Goal: Task Accomplishment & Management: Use online tool/utility

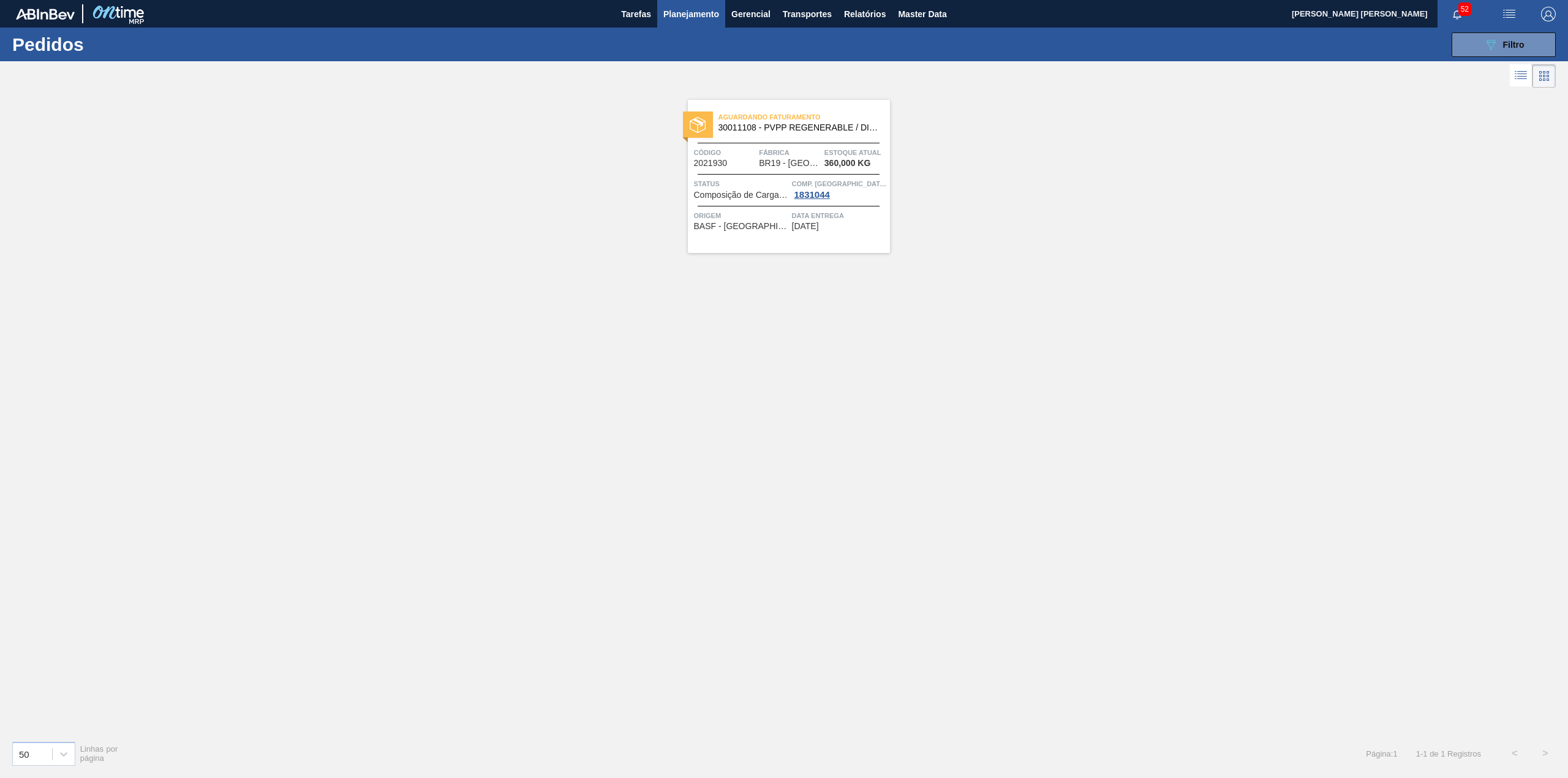
click at [684, 15] on span "Planejamento" at bounding box center [691, 14] width 56 height 15
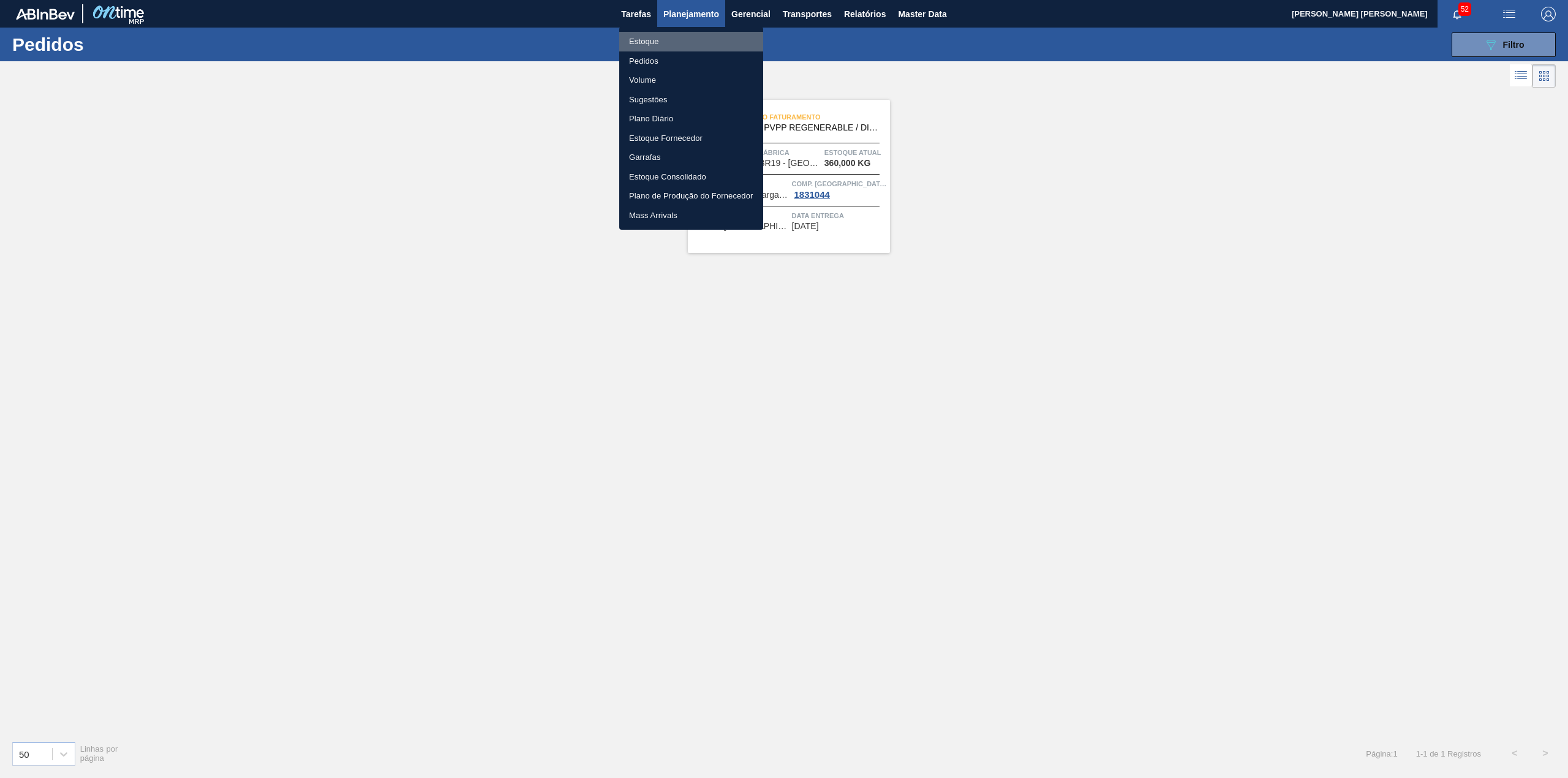
click at [672, 35] on li "Estoque" at bounding box center [691, 42] width 144 height 19
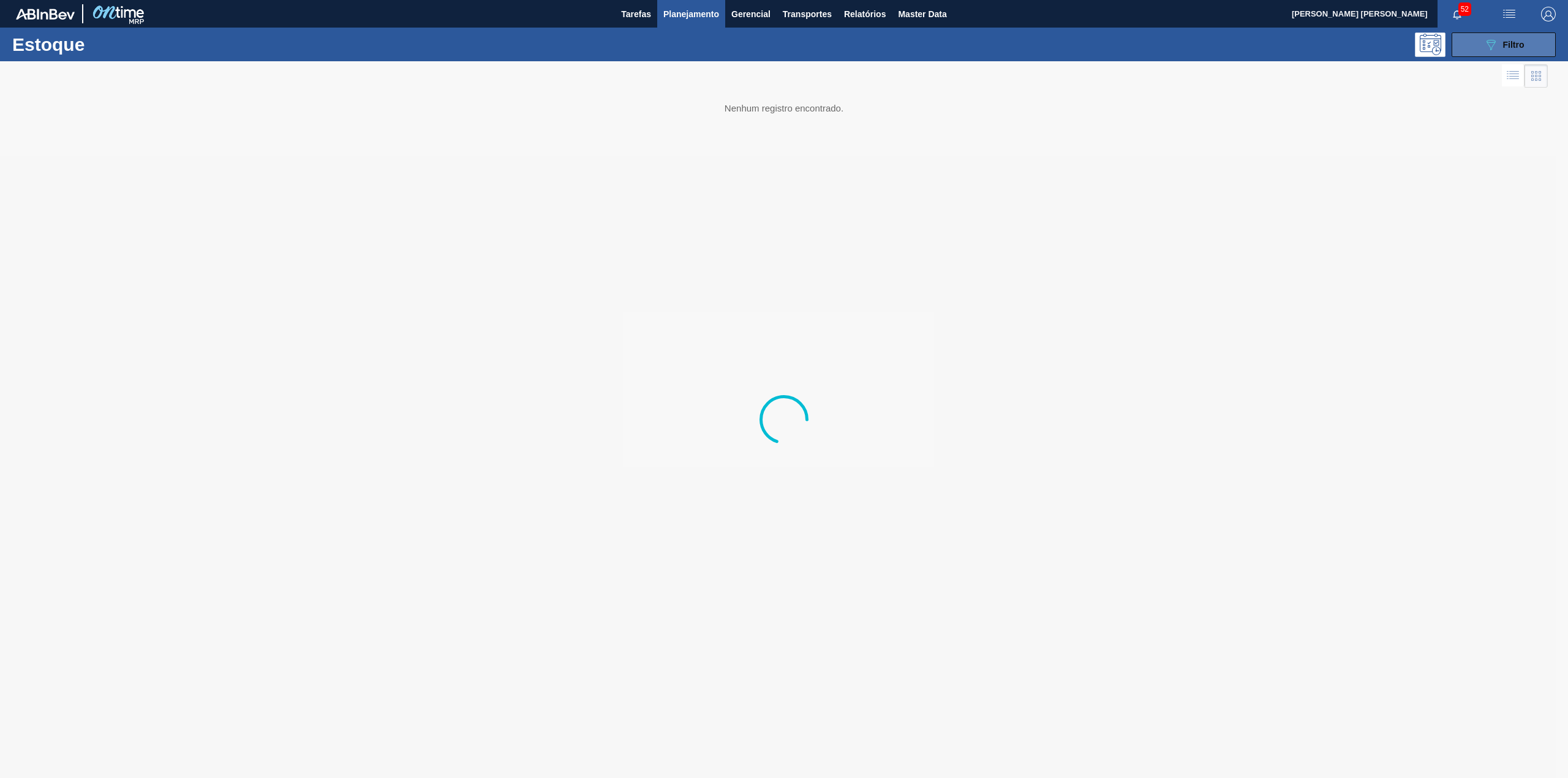
click at [1463, 52] on button "089F7B8B-B2A5-4AFE-B5C0-19BA573D28AC Filtro" at bounding box center [1504, 44] width 104 height 24
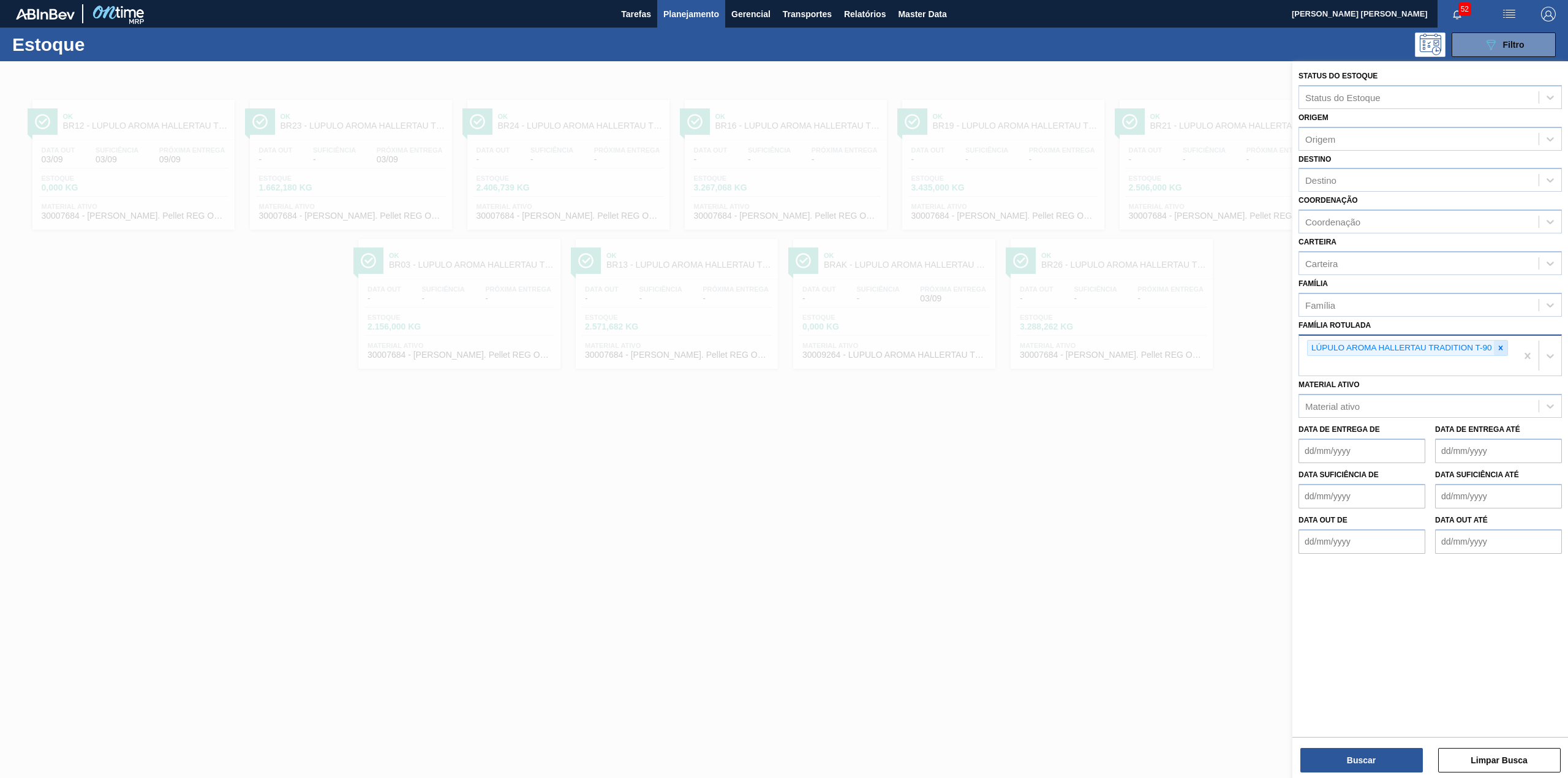
click at [1495, 349] on div at bounding box center [1500, 347] width 14 height 15
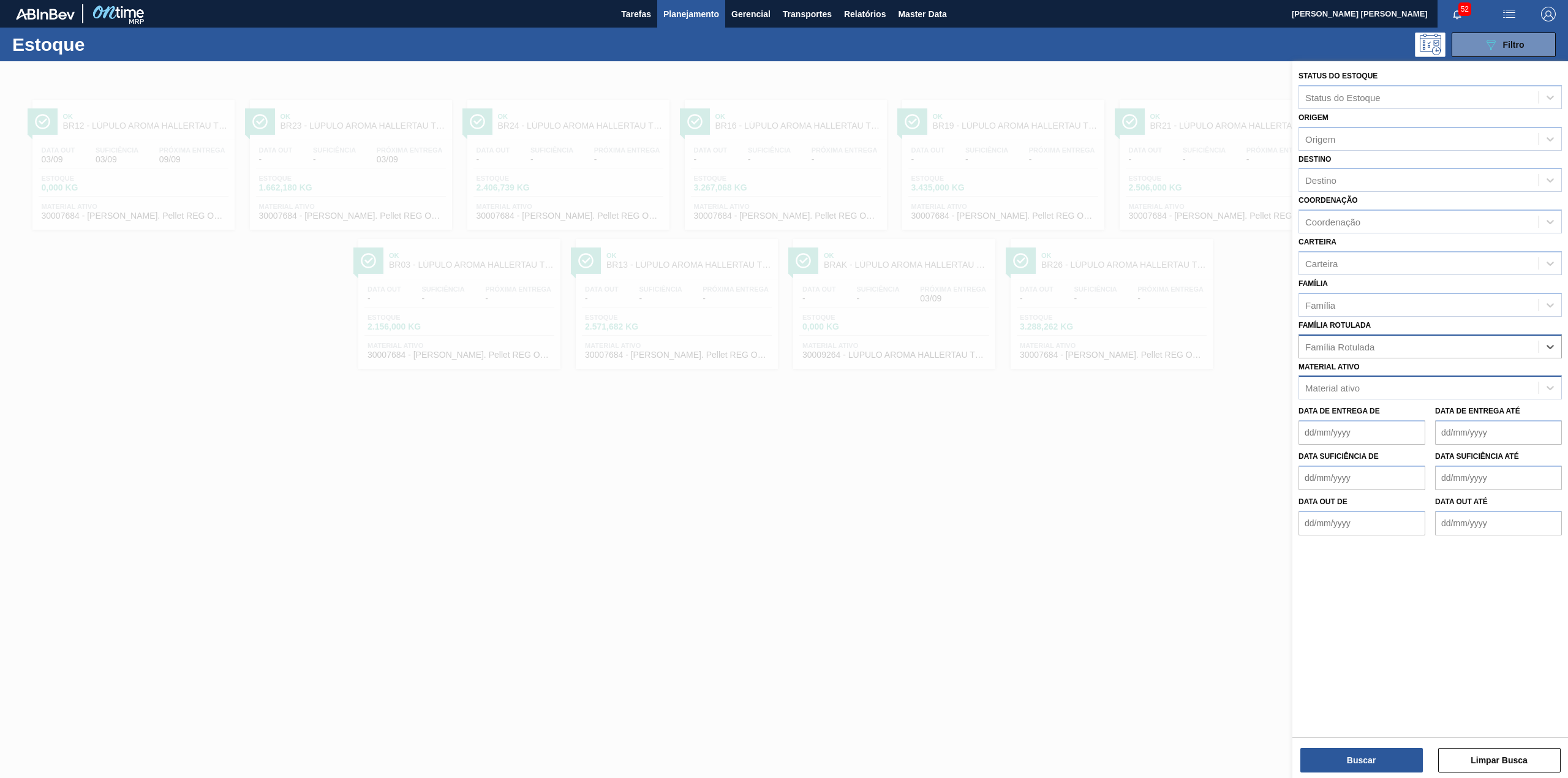
click at [1409, 383] on div "Material ativo" at bounding box center [1418, 388] width 239 height 18
paste ativo "30003637"
type ativo "30003637"
click at [1387, 356] on div "Família Rotulada" at bounding box center [1418, 347] width 239 height 18
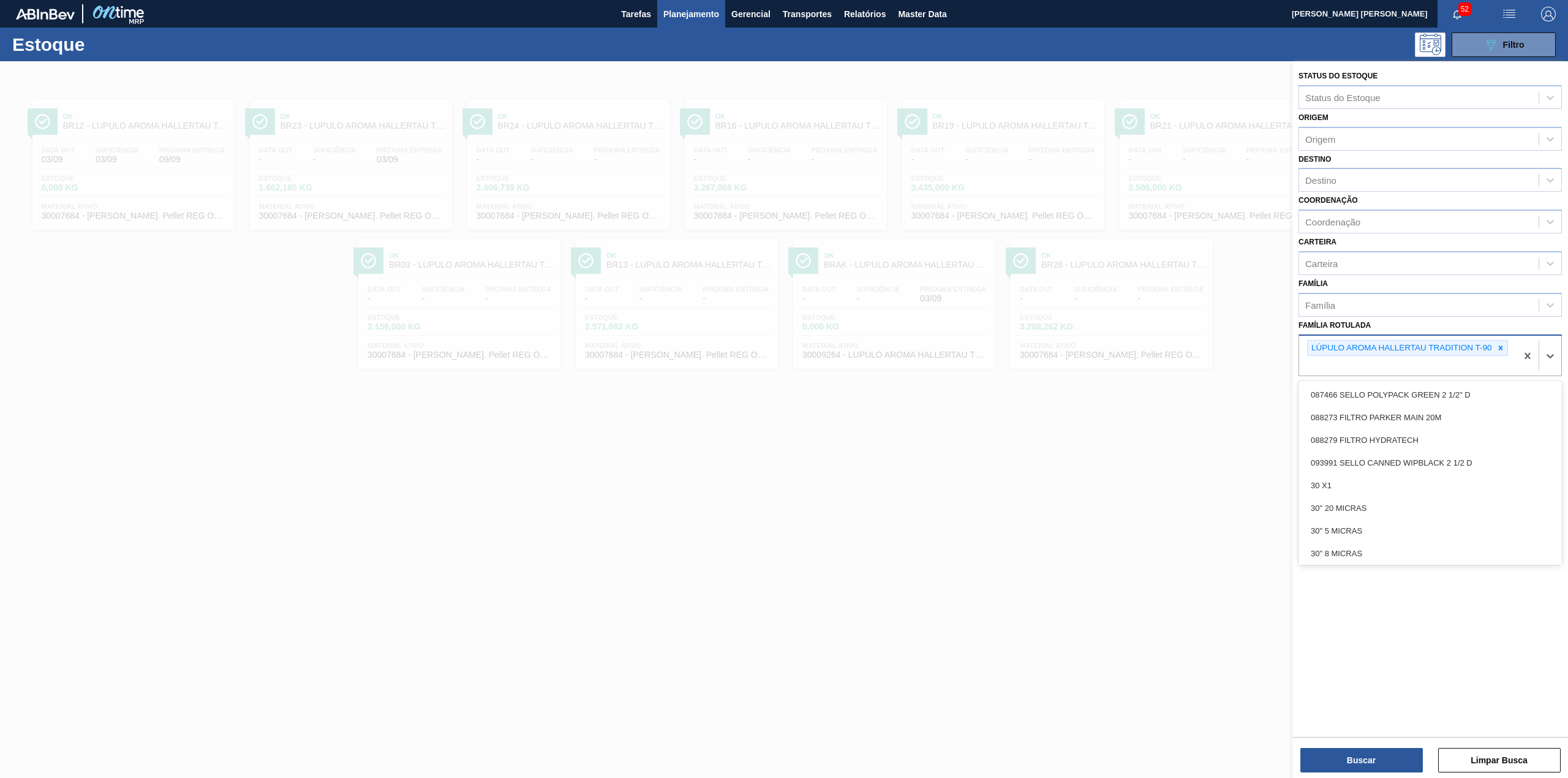
click at [1497, 347] on icon at bounding box center [1500, 347] width 9 height 9
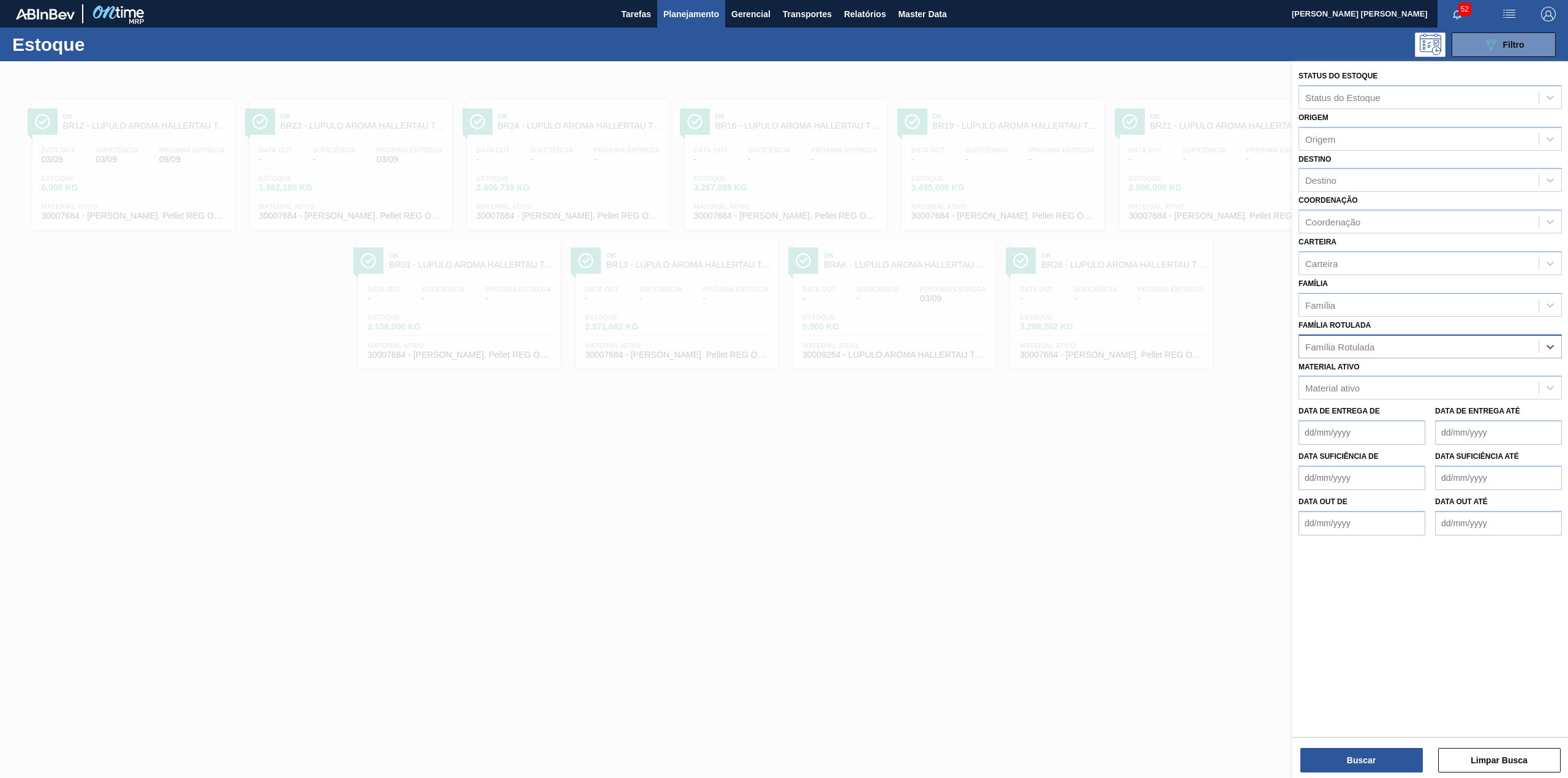
click at [1480, 352] on div "Família Rotulada" at bounding box center [1418, 347] width 239 height 18
click at [1479, 352] on div "Família Rotulada" at bounding box center [1418, 347] width 239 height 18
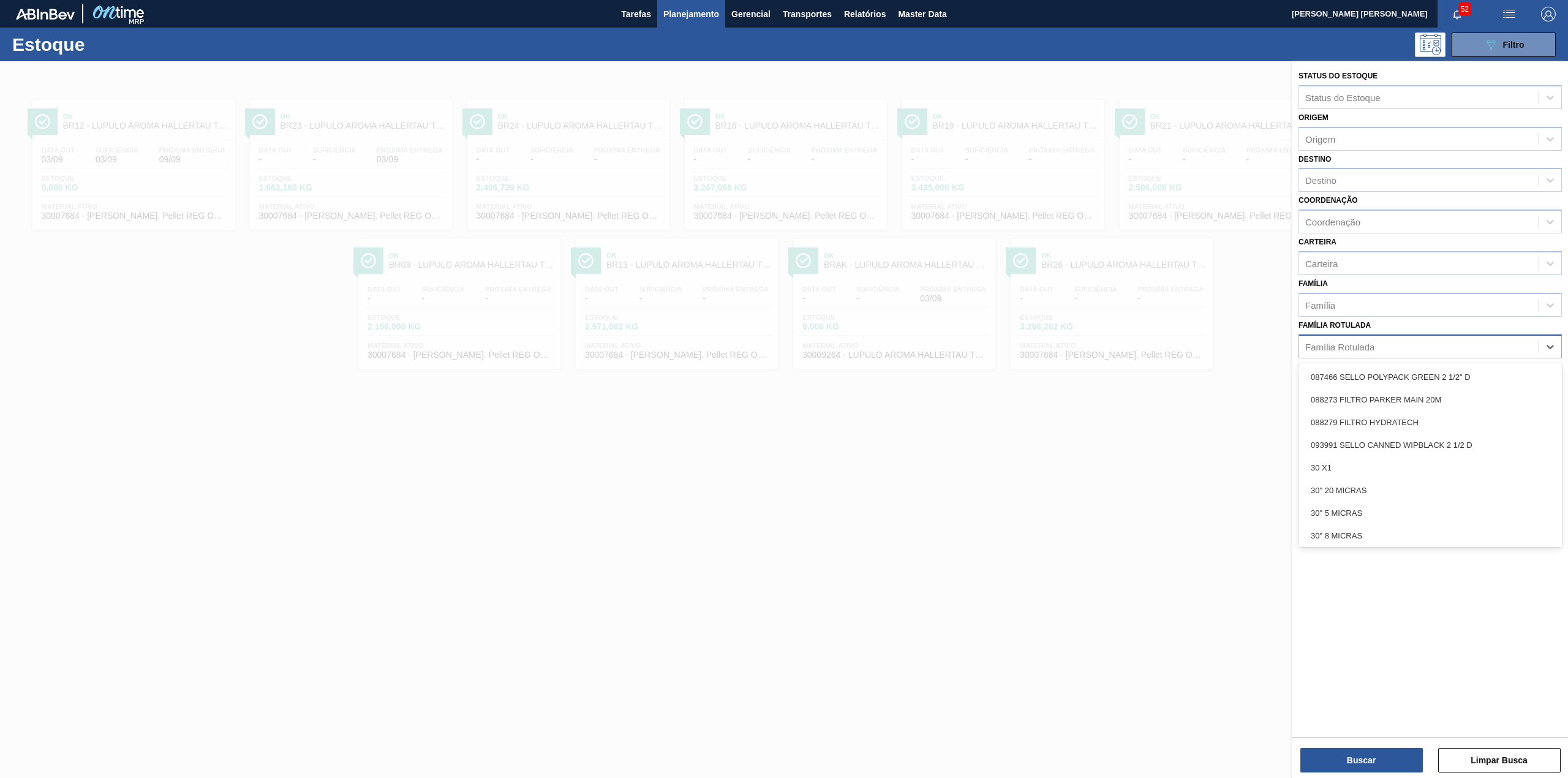
click at [1478, 335] on div "Família Rotulada" at bounding box center [1430, 347] width 264 height 24
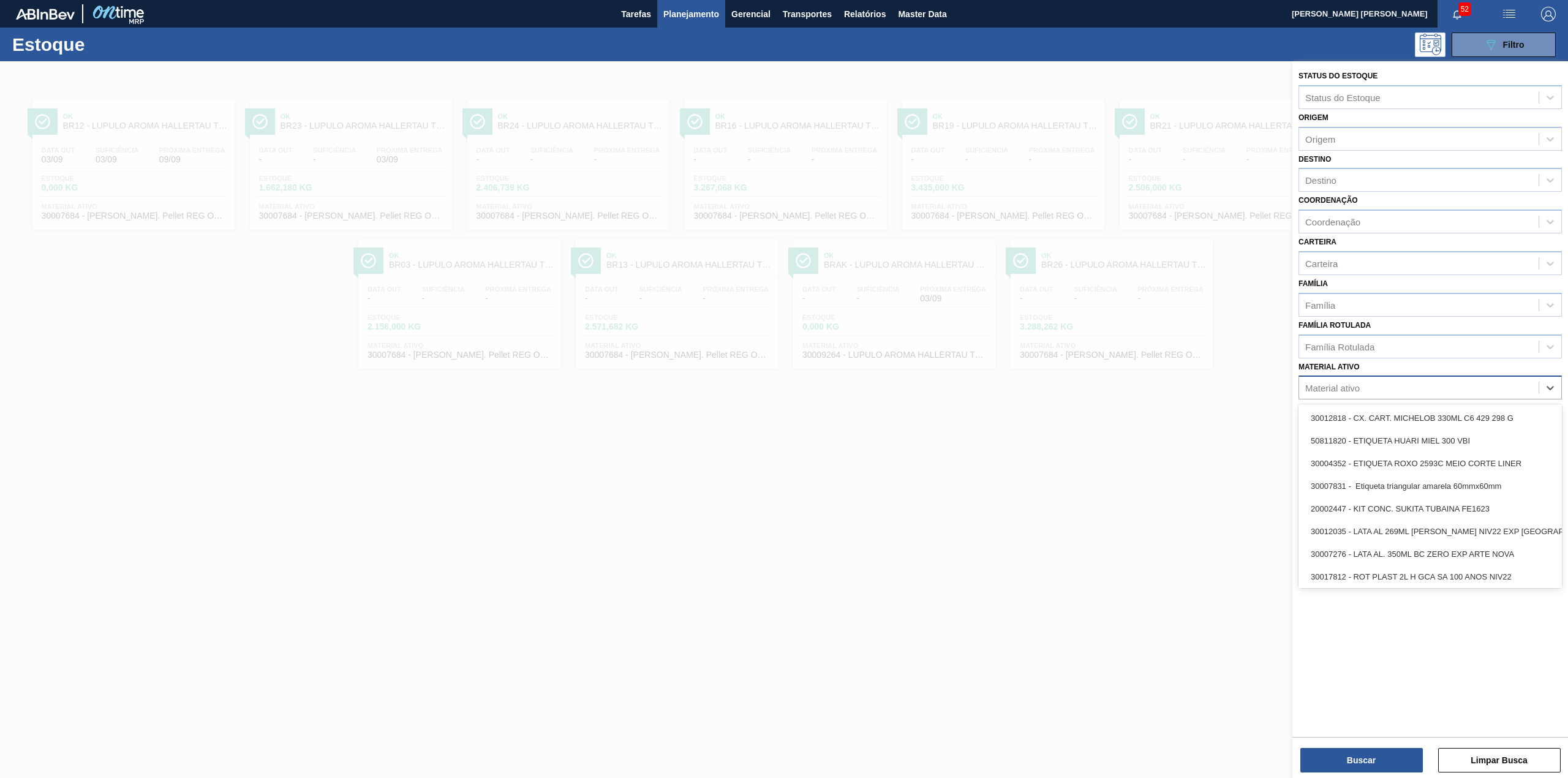
click at [1412, 383] on div "Material ativo" at bounding box center [1418, 388] width 239 height 18
paste ativo "30003637"
type ativo "30003637"
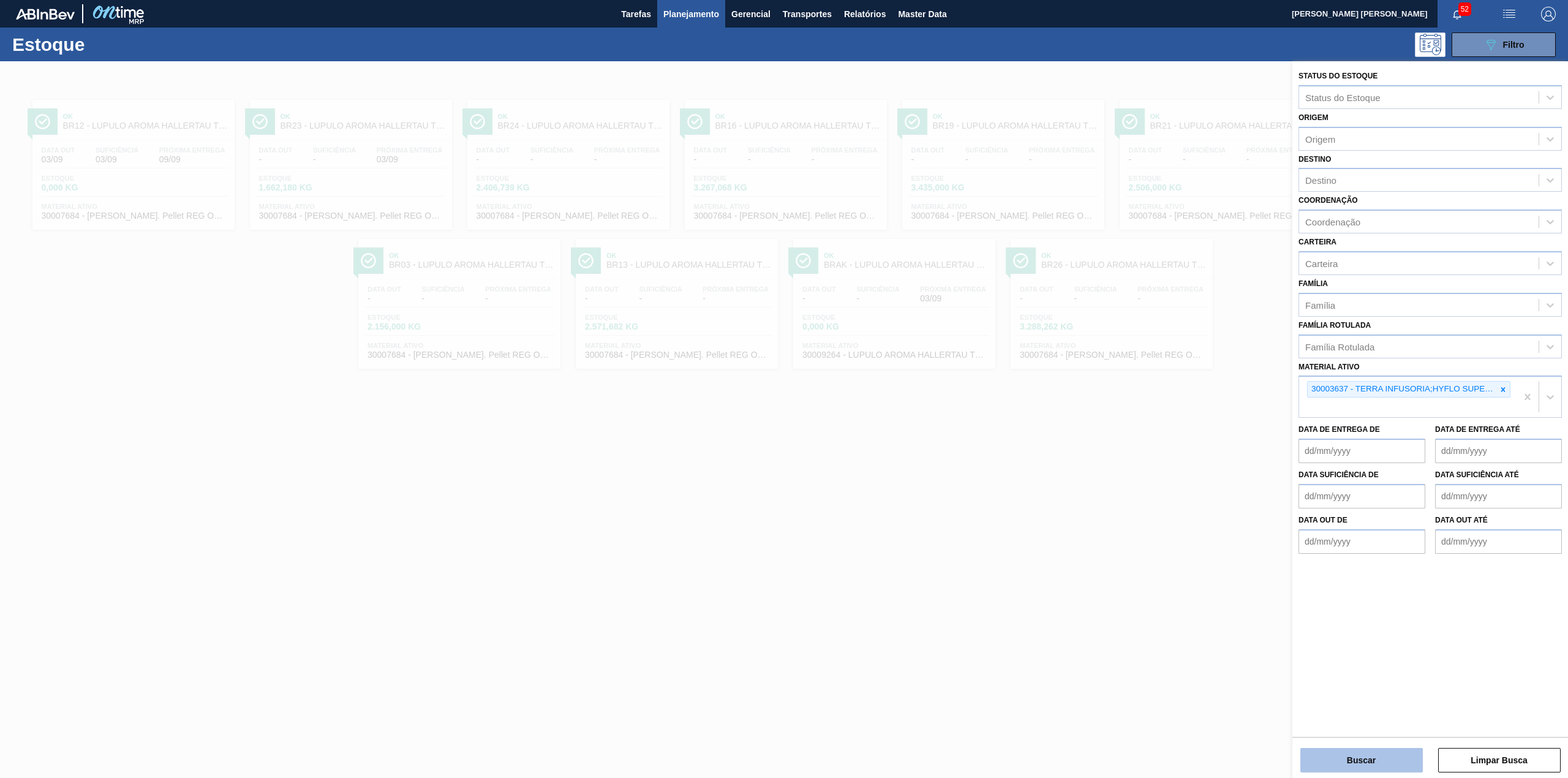
click at [1340, 755] on button "Buscar" at bounding box center [1362, 760] width 123 height 24
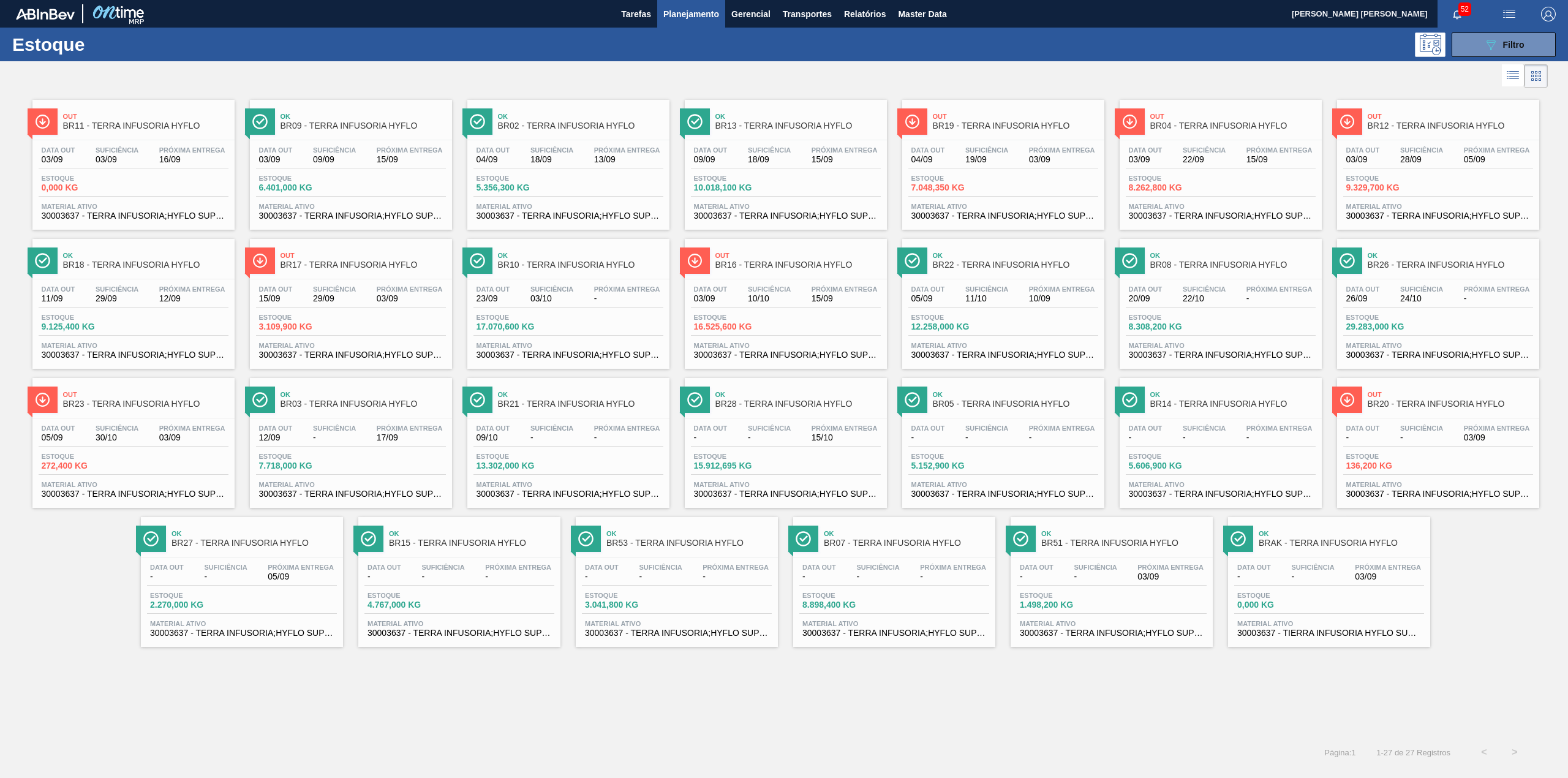
click at [705, 22] on button "Planejamento" at bounding box center [691, 14] width 68 height 27
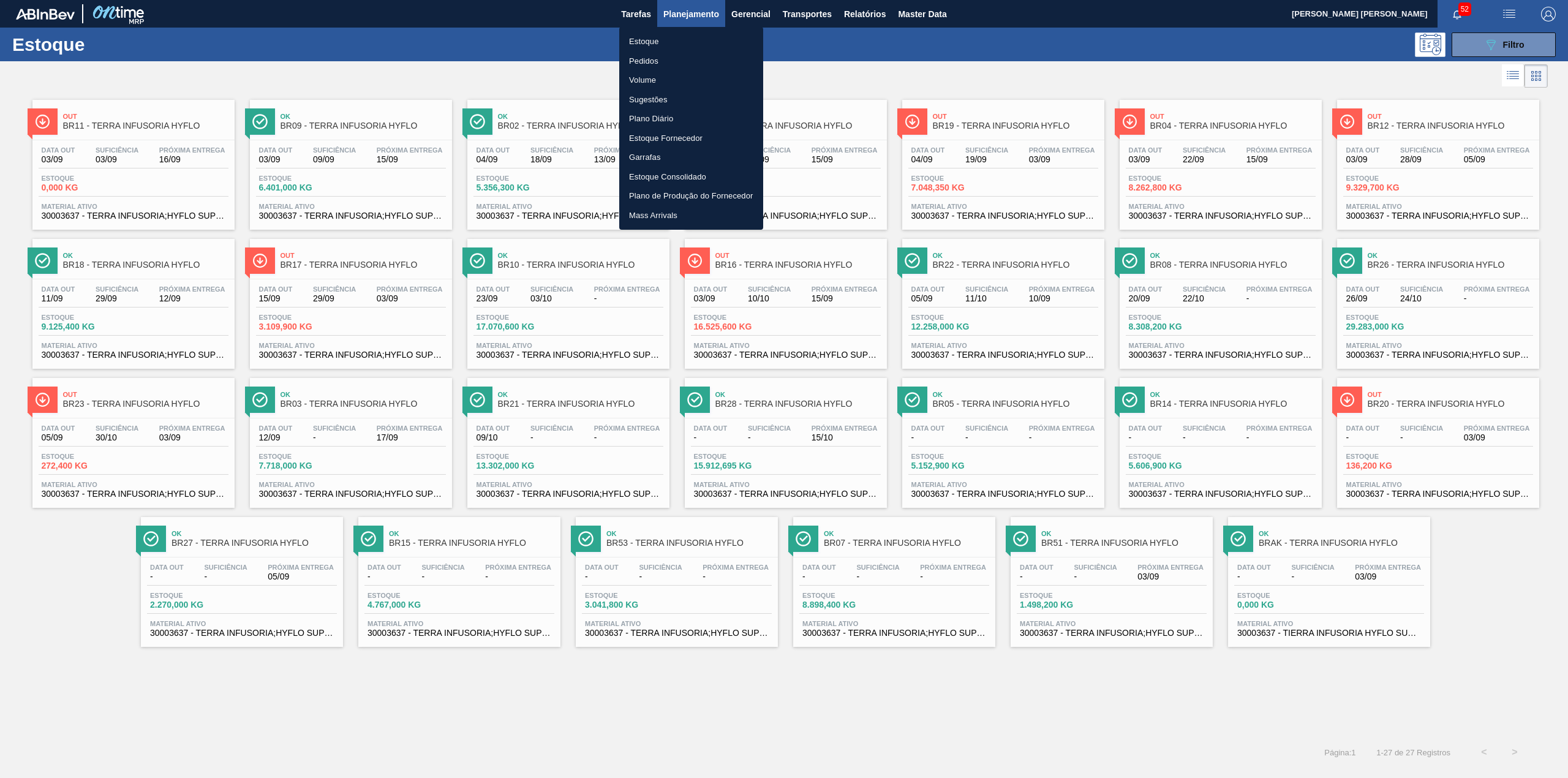
click at [1123, 69] on div at bounding box center [784, 389] width 1568 height 778
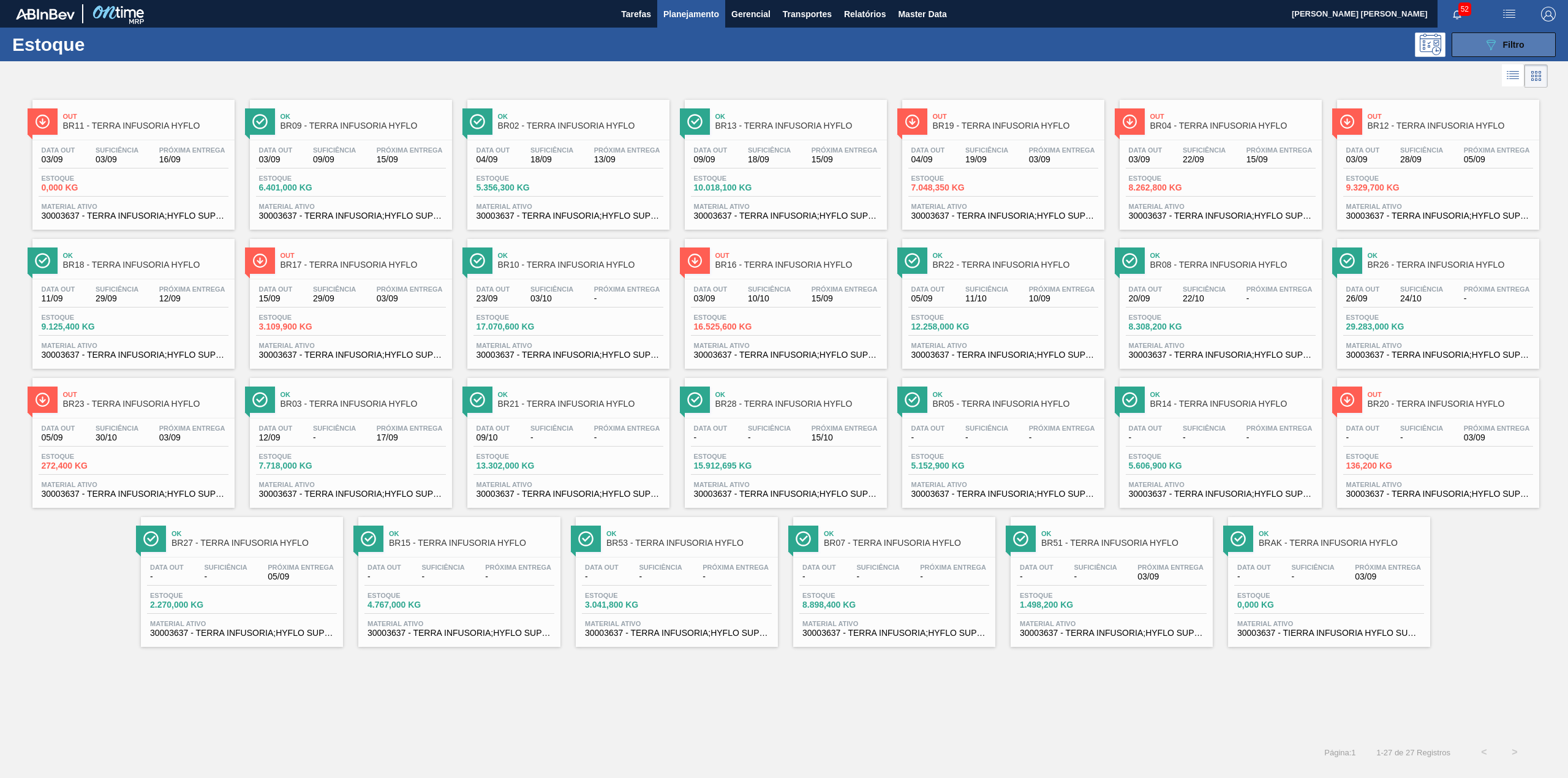
click at [1528, 44] on button "089F7B8B-B2A5-4AFE-B5C0-19BA573D28AC Filtro" at bounding box center [1504, 44] width 104 height 24
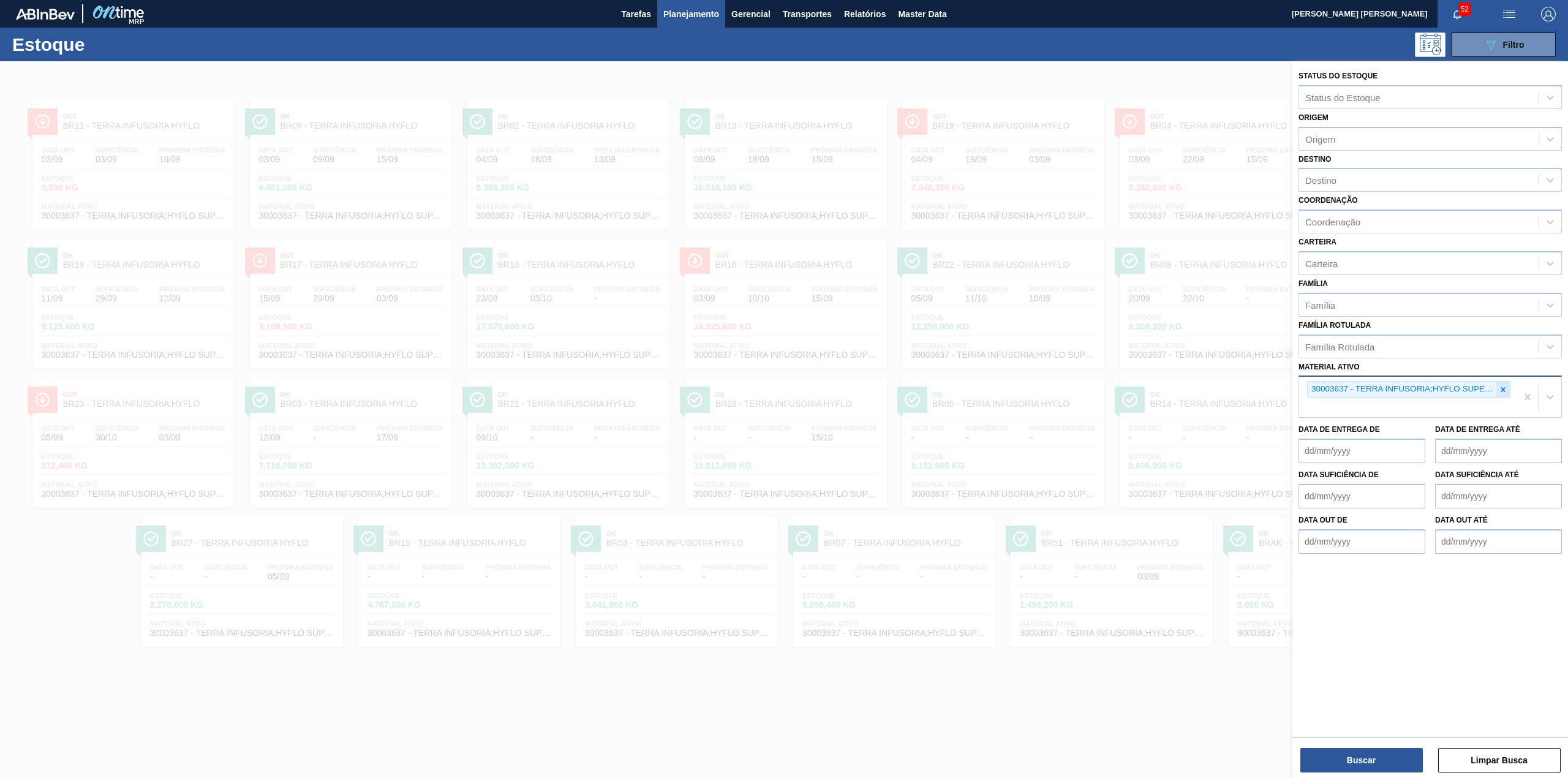
click at [1499, 381] on div at bounding box center [1503, 389] width 14 height 15
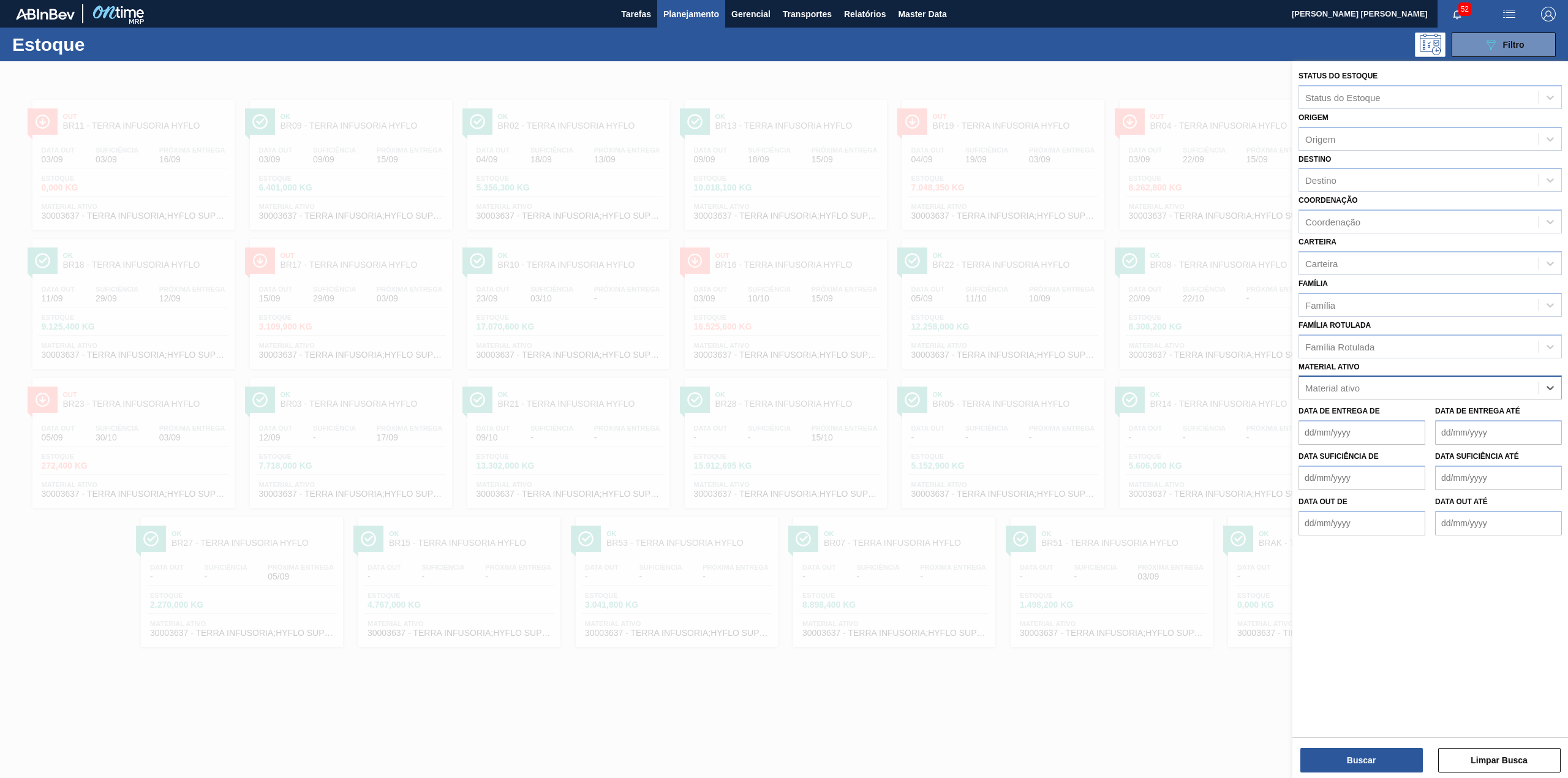
paste ativo "30009305"
type ativo "30009305"
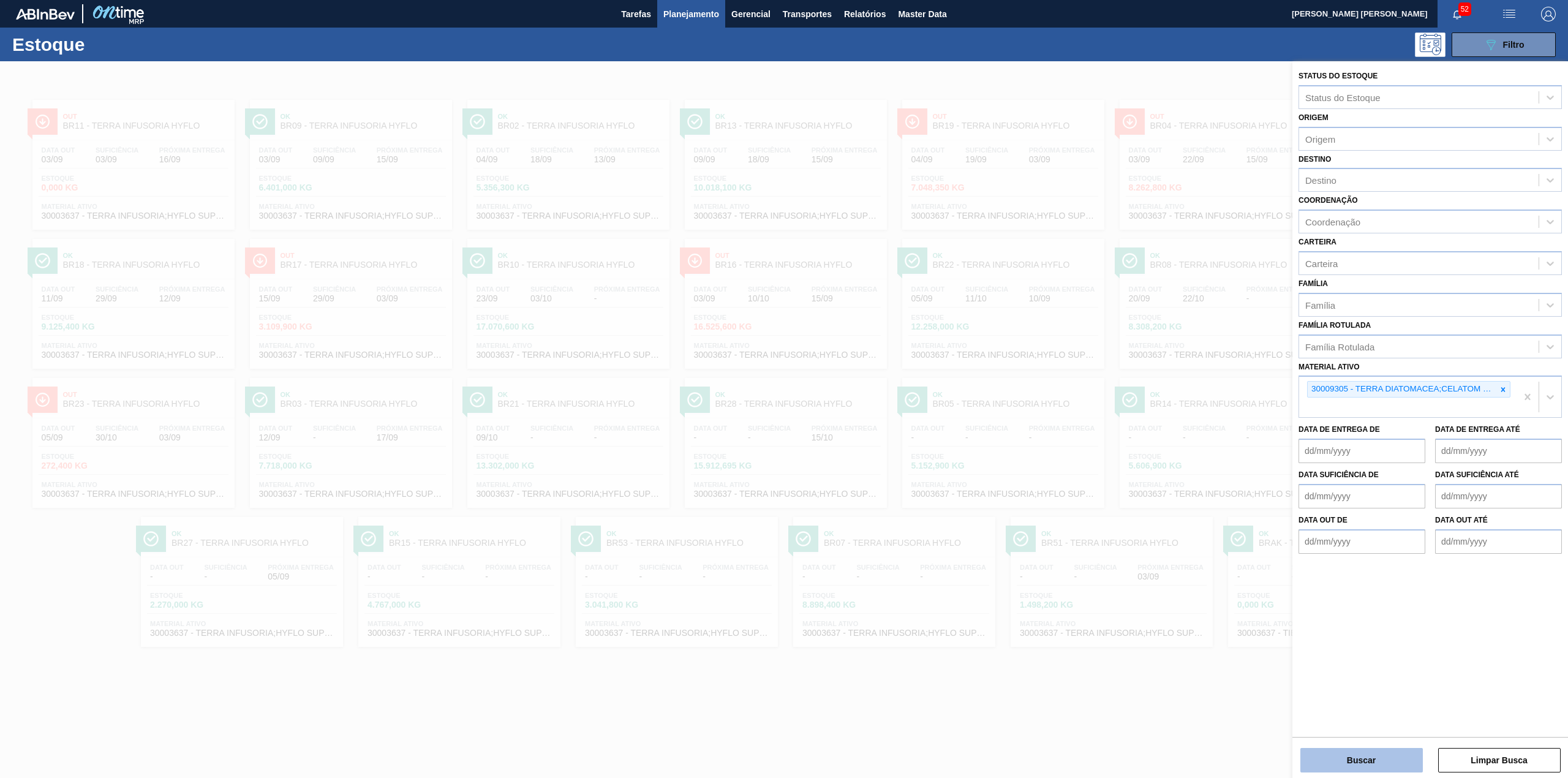
click at [1368, 762] on button "Buscar" at bounding box center [1362, 760] width 123 height 24
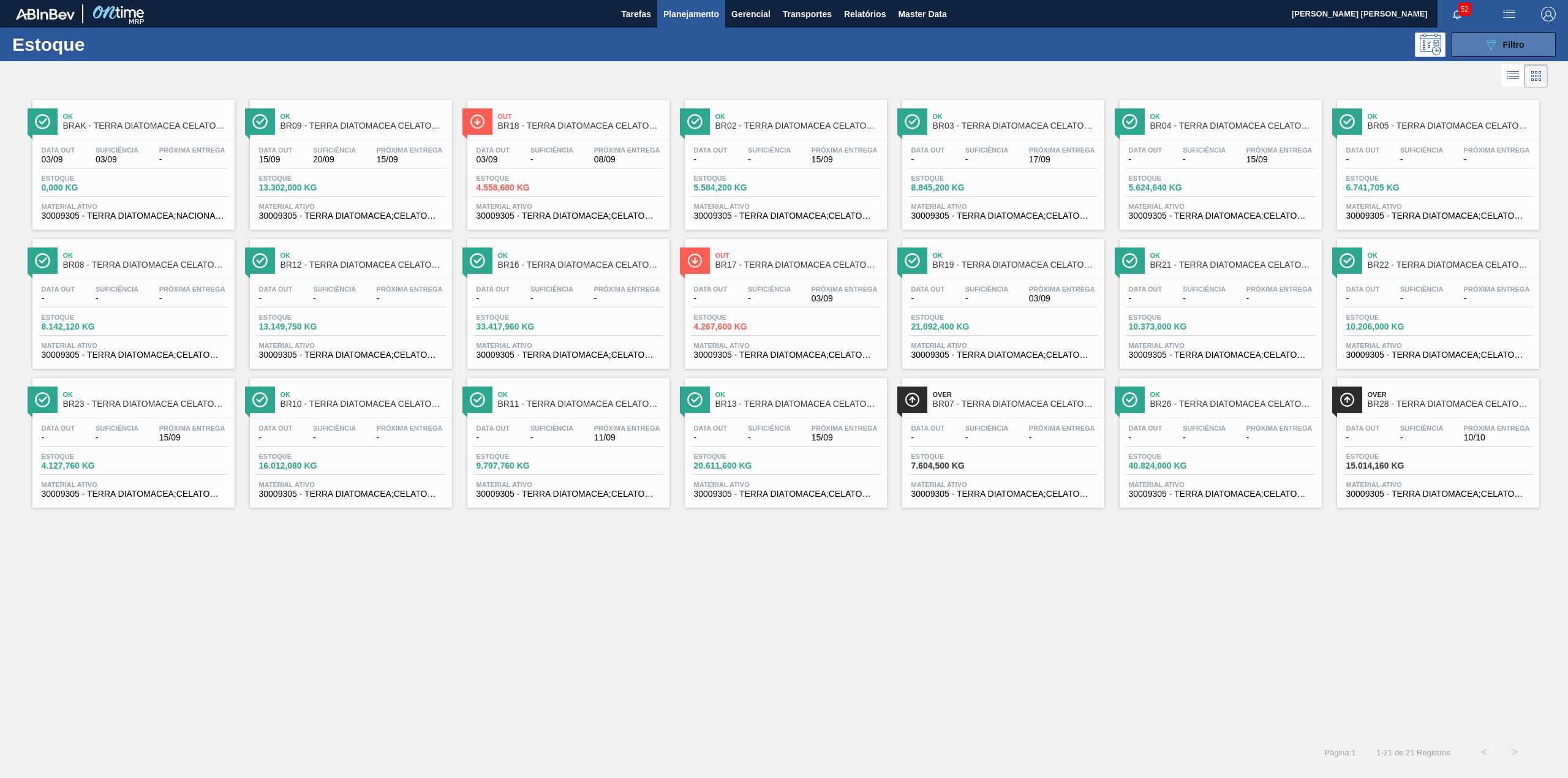
click at [1471, 50] on button "089F7B8B-B2A5-4AFE-B5C0-19BA573D28AC Filtro" at bounding box center [1504, 44] width 104 height 24
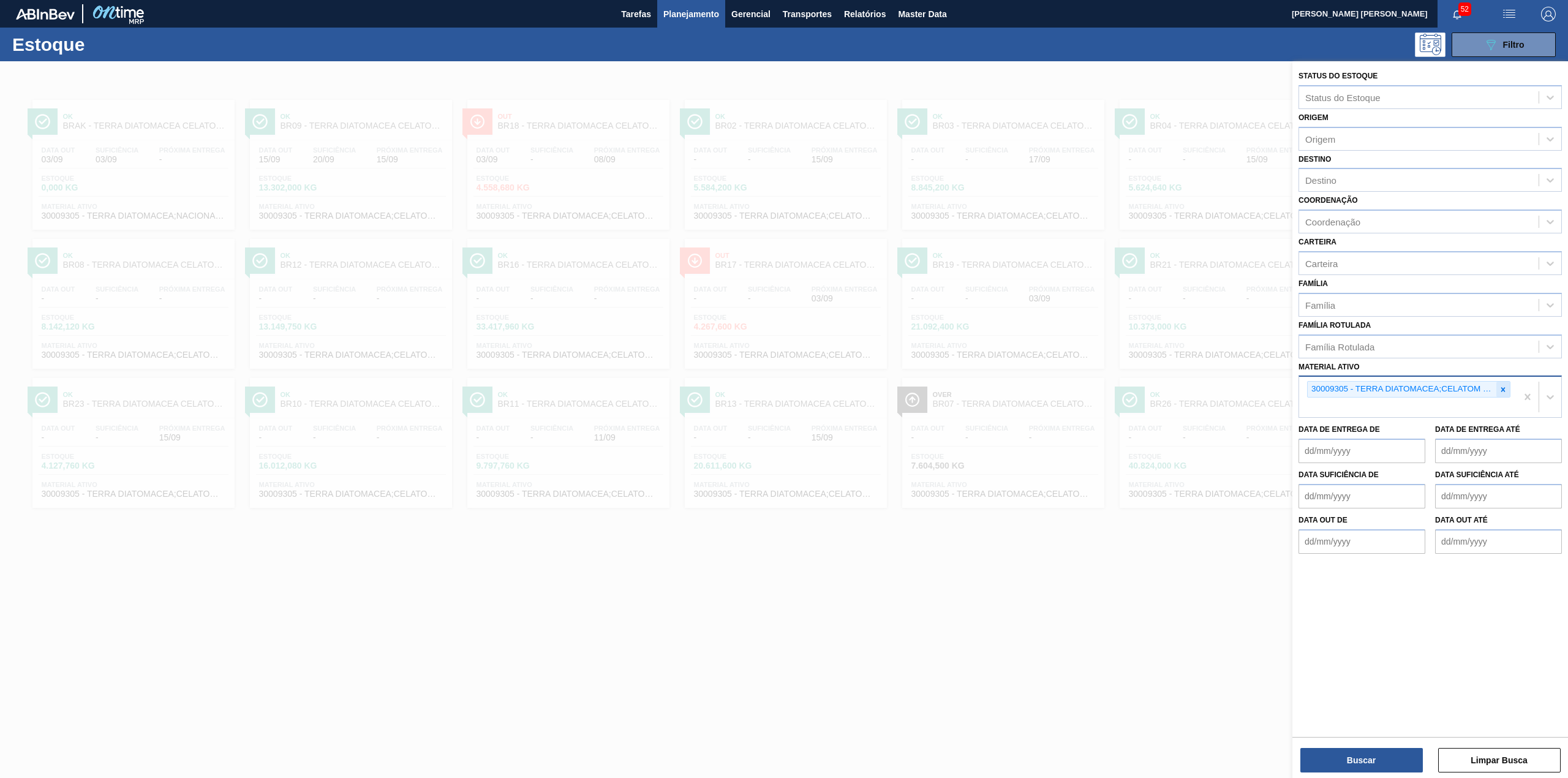
click at [1507, 387] on icon at bounding box center [1503, 389] width 9 height 9
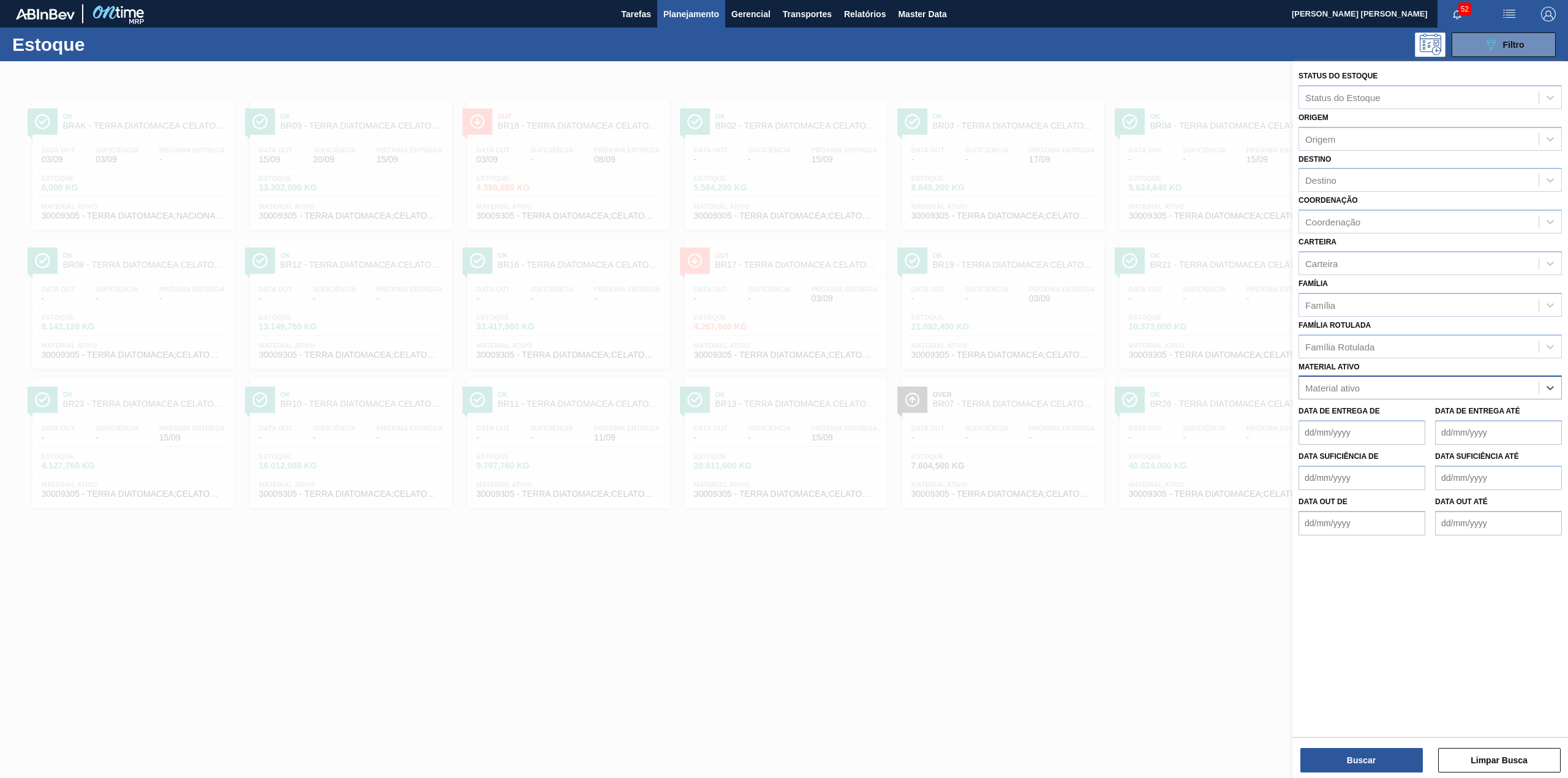
paste ativo "30029274"
type ativo "30029274"
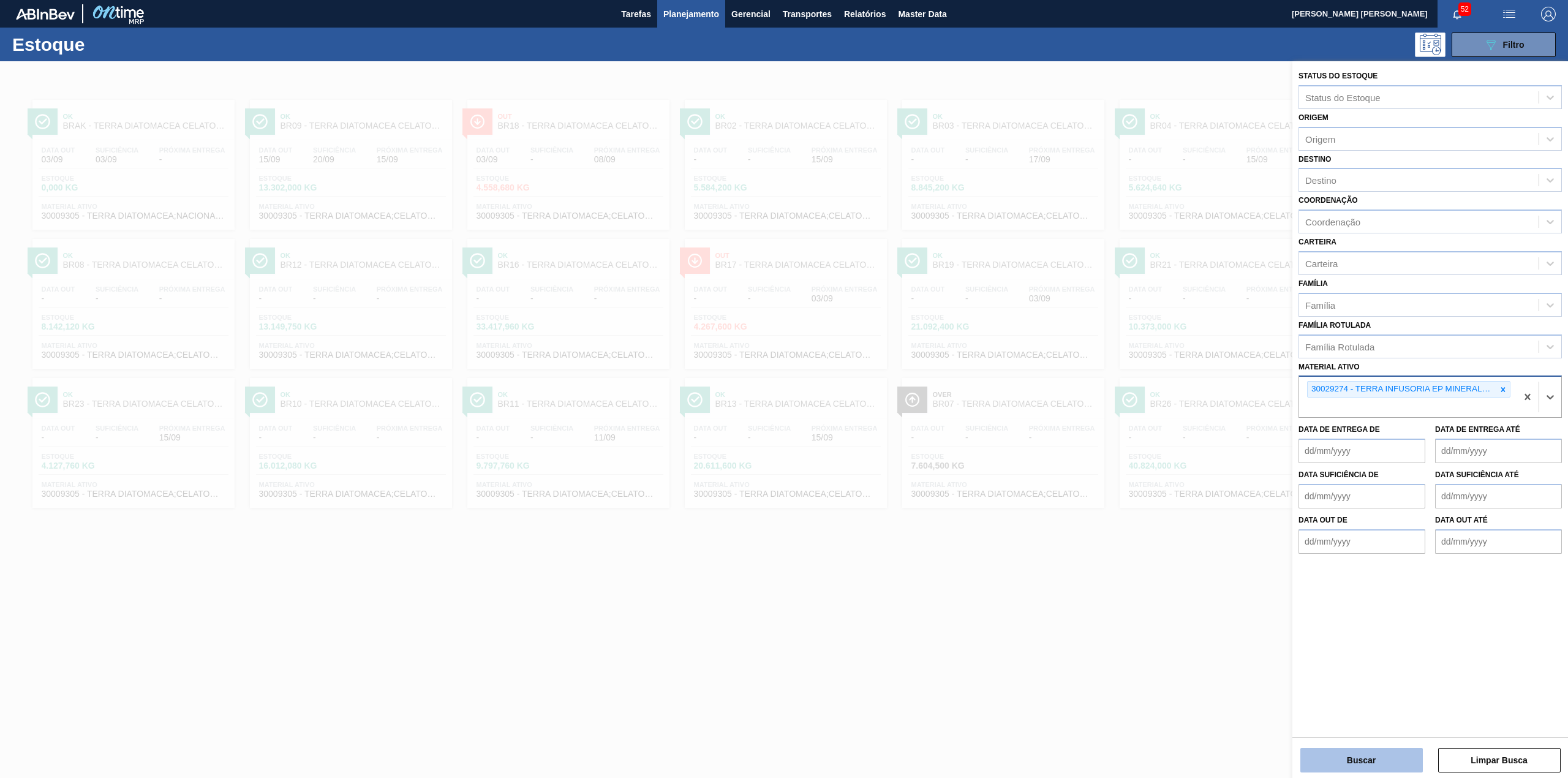
click at [1350, 755] on button "Buscar" at bounding box center [1362, 760] width 123 height 24
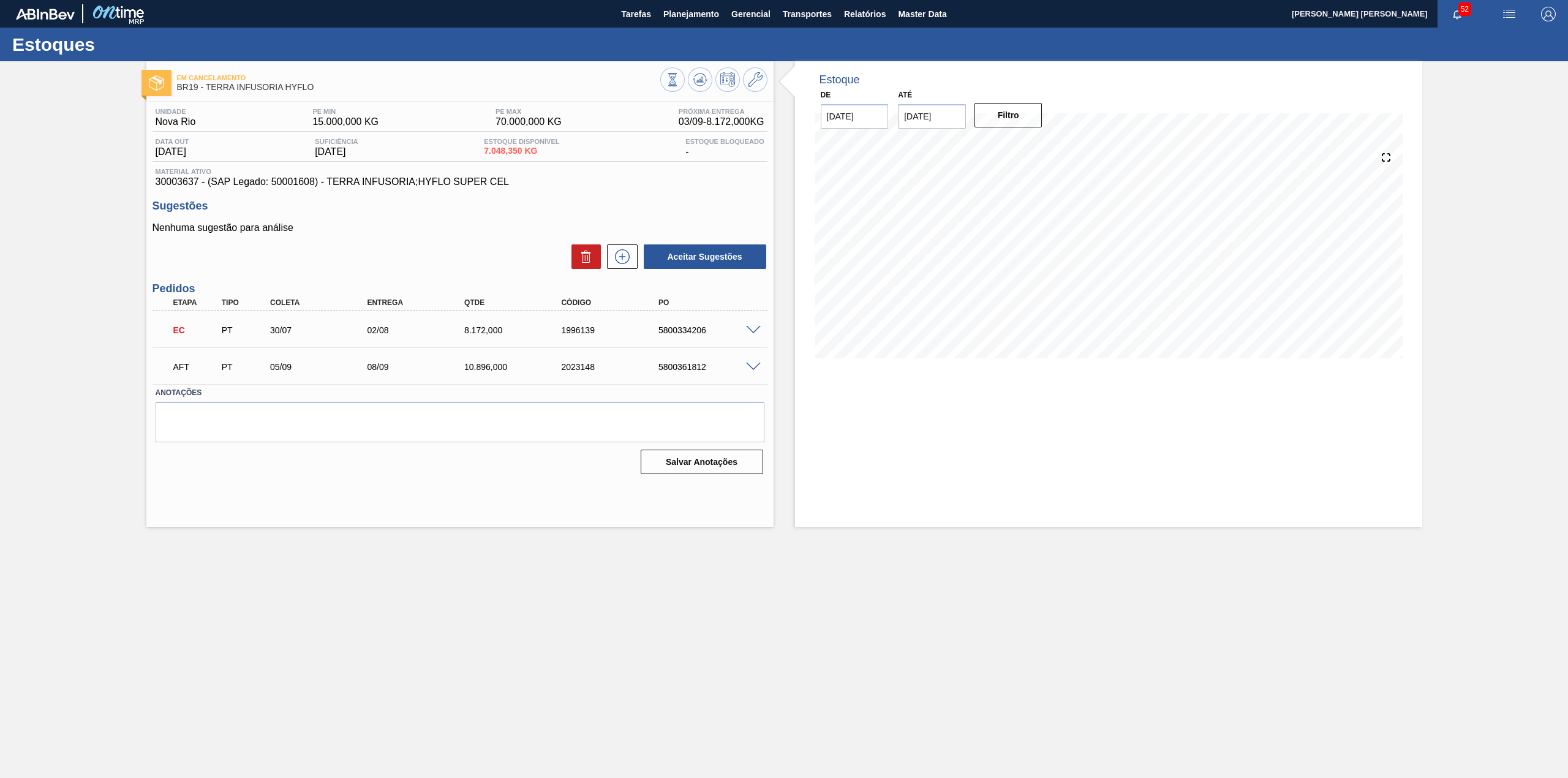
click at [755, 366] on span at bounding box center [753, 367] width 15 height 9
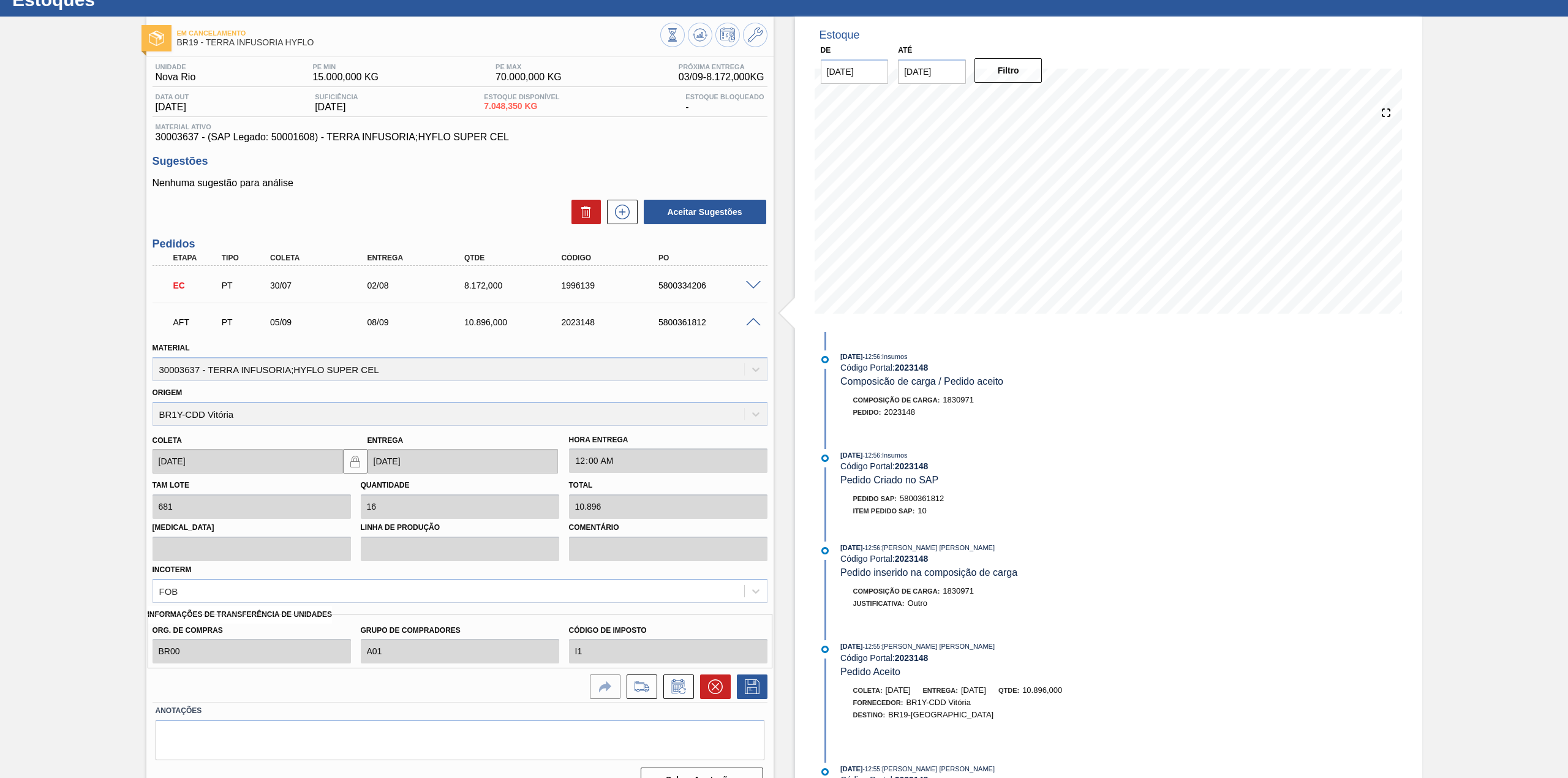
scroll to position [69, 0]
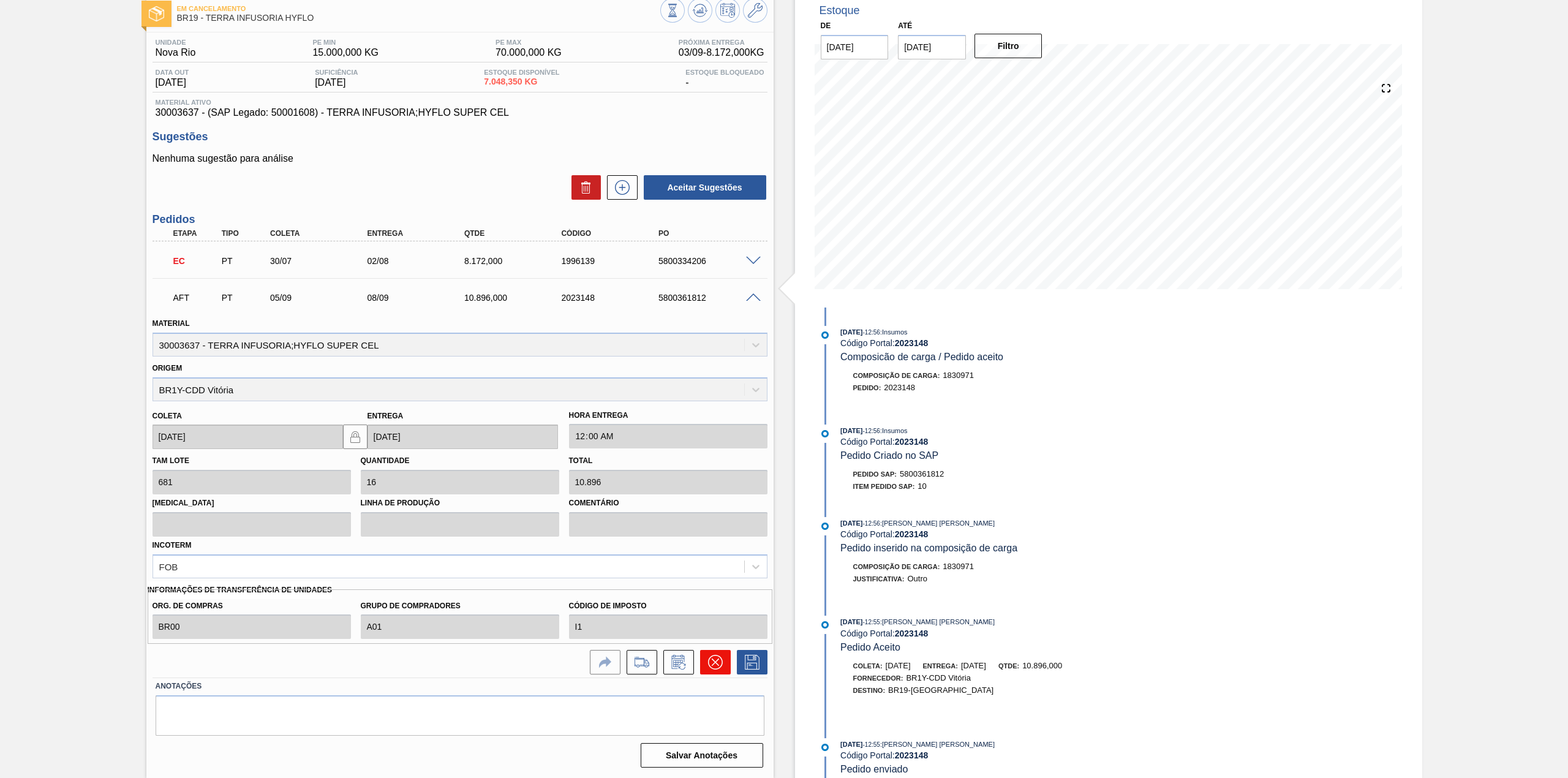
click at [717, 659] on icon at bounding box center [715, 662] width 15 height 15
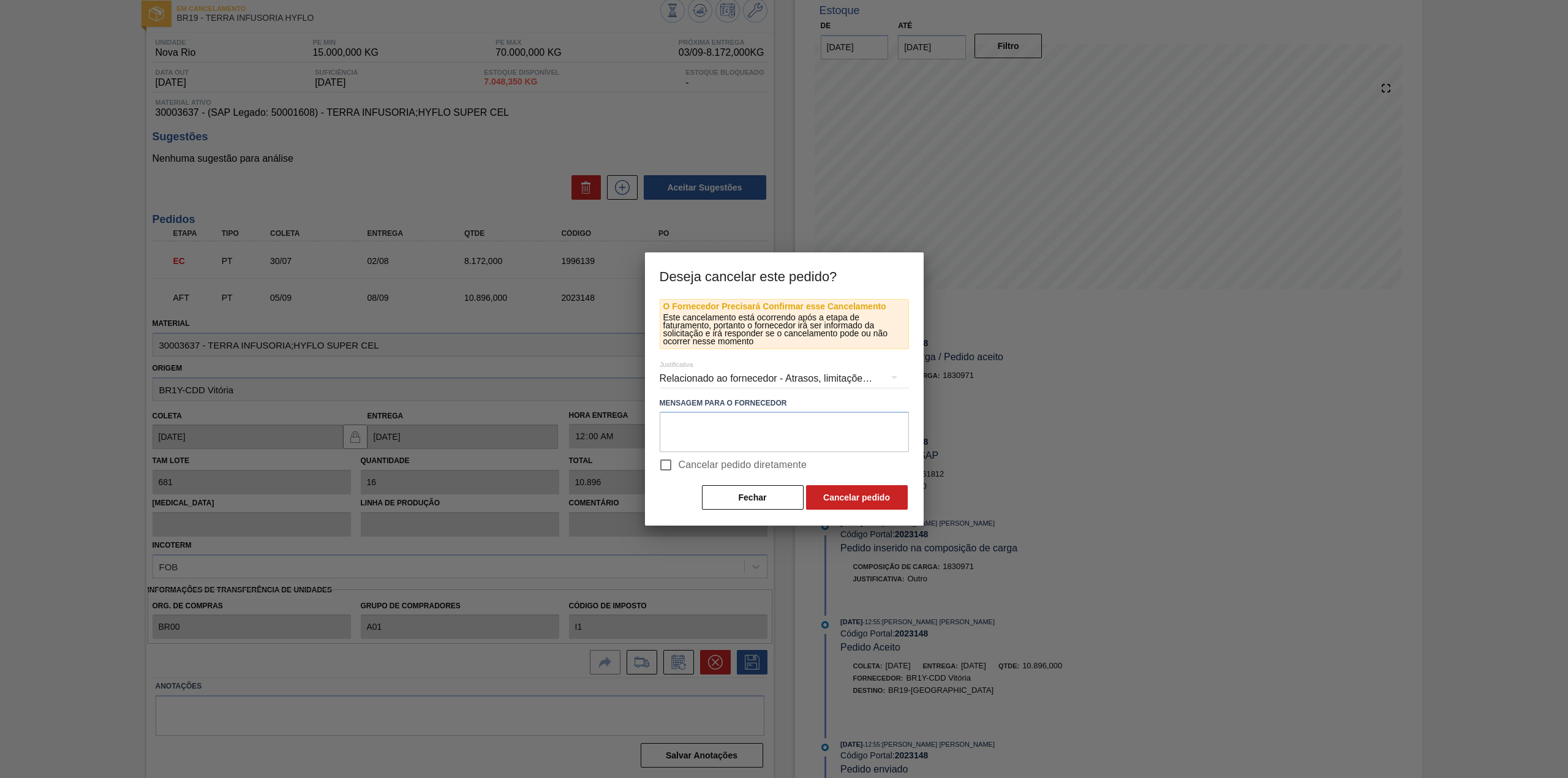
click at [692, 464] on span "Cancelar pedido diretamente" at bounding box center [743, 465] width 129 height 15
click at [679, 464] on input "Cancelar pedido diretamente" at bounding box center [666, 465] width 26 height 26
checkbox input "true"
click at [846, 507] on button "Cancelar pedido" at bounding box center [857, 497] width 102 height 24
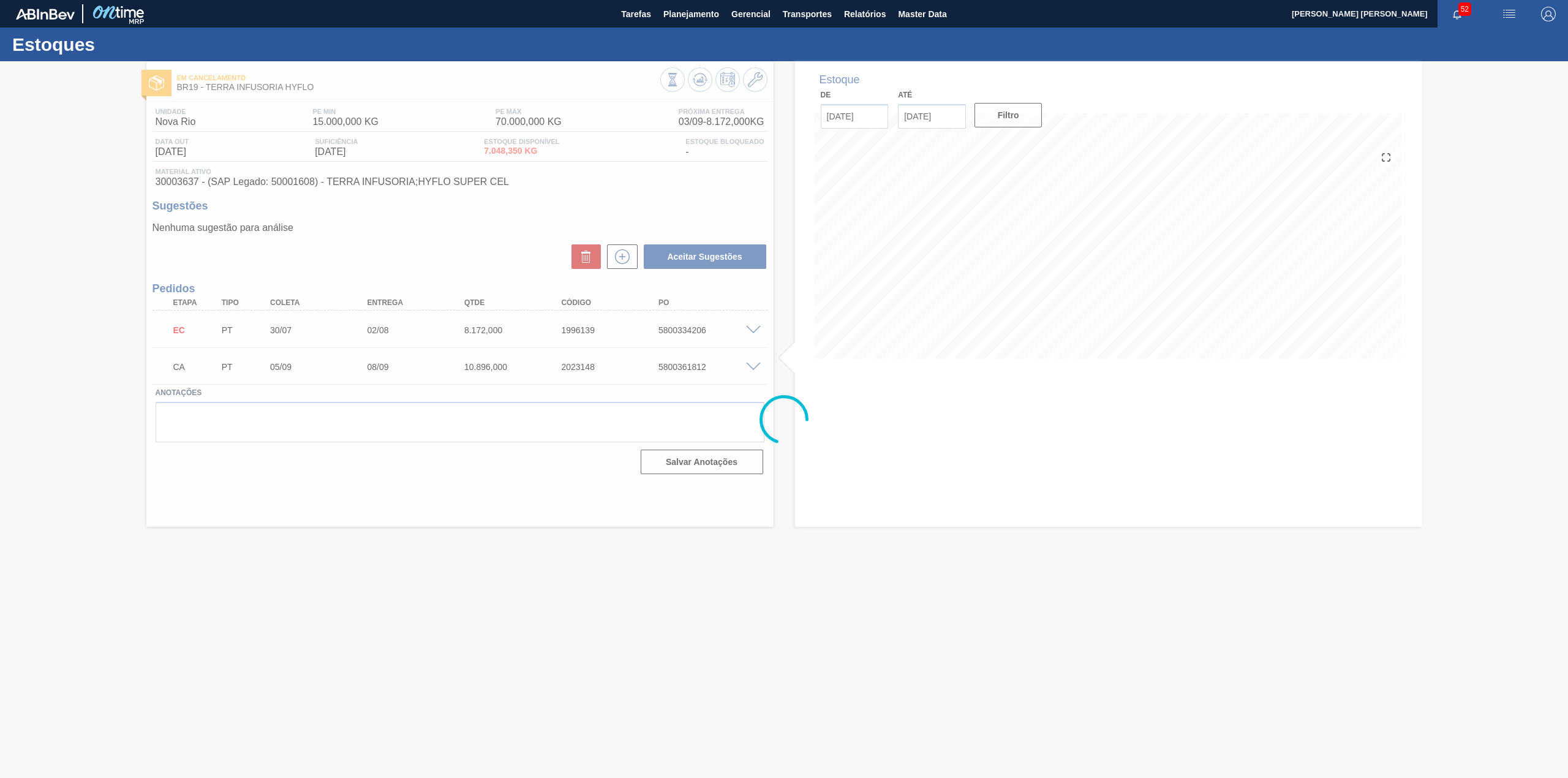
scroll to position [0, 0]
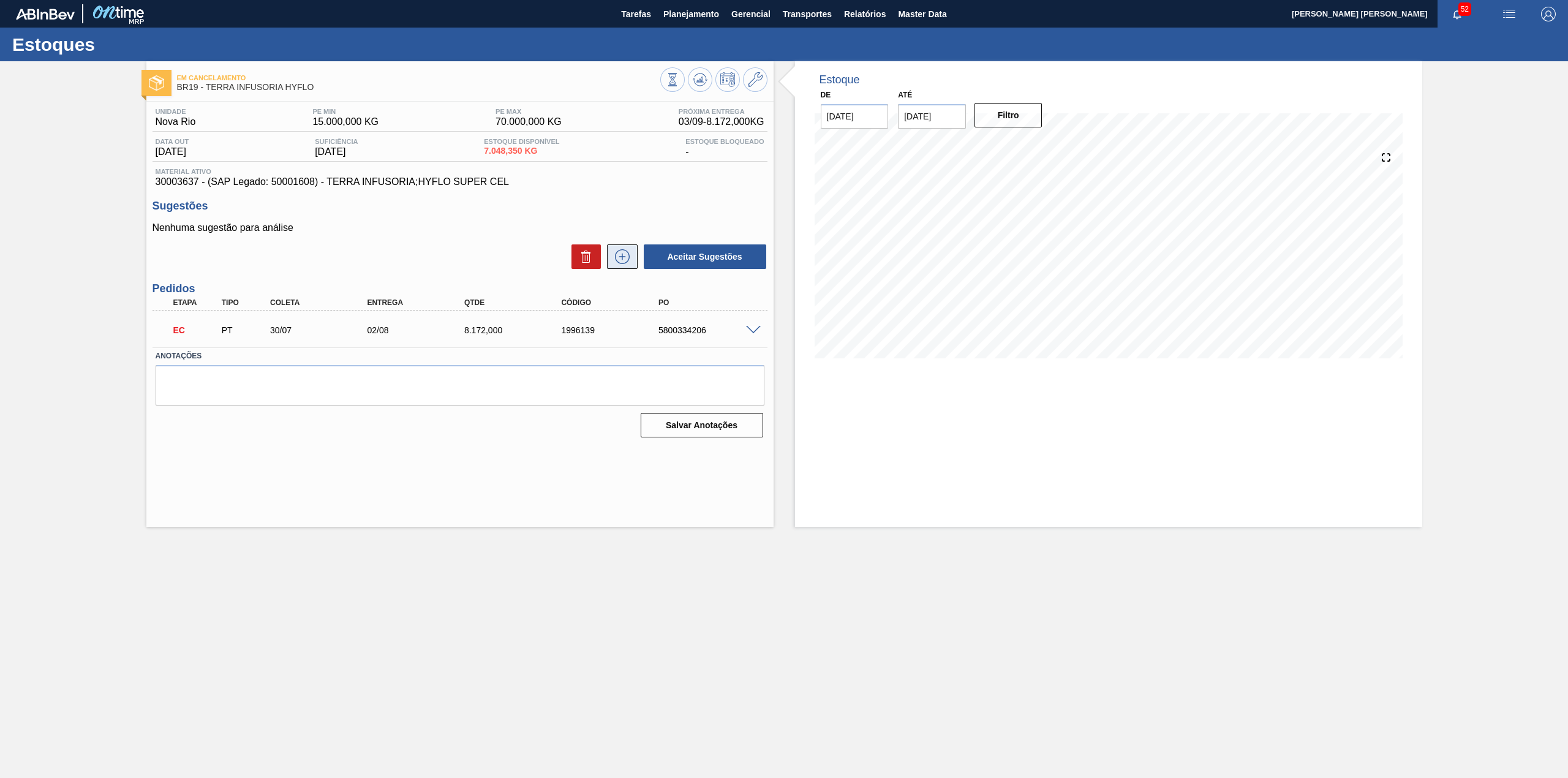
click at [626, 262] on icon at bounding box center [622, 256] width 19 height 15
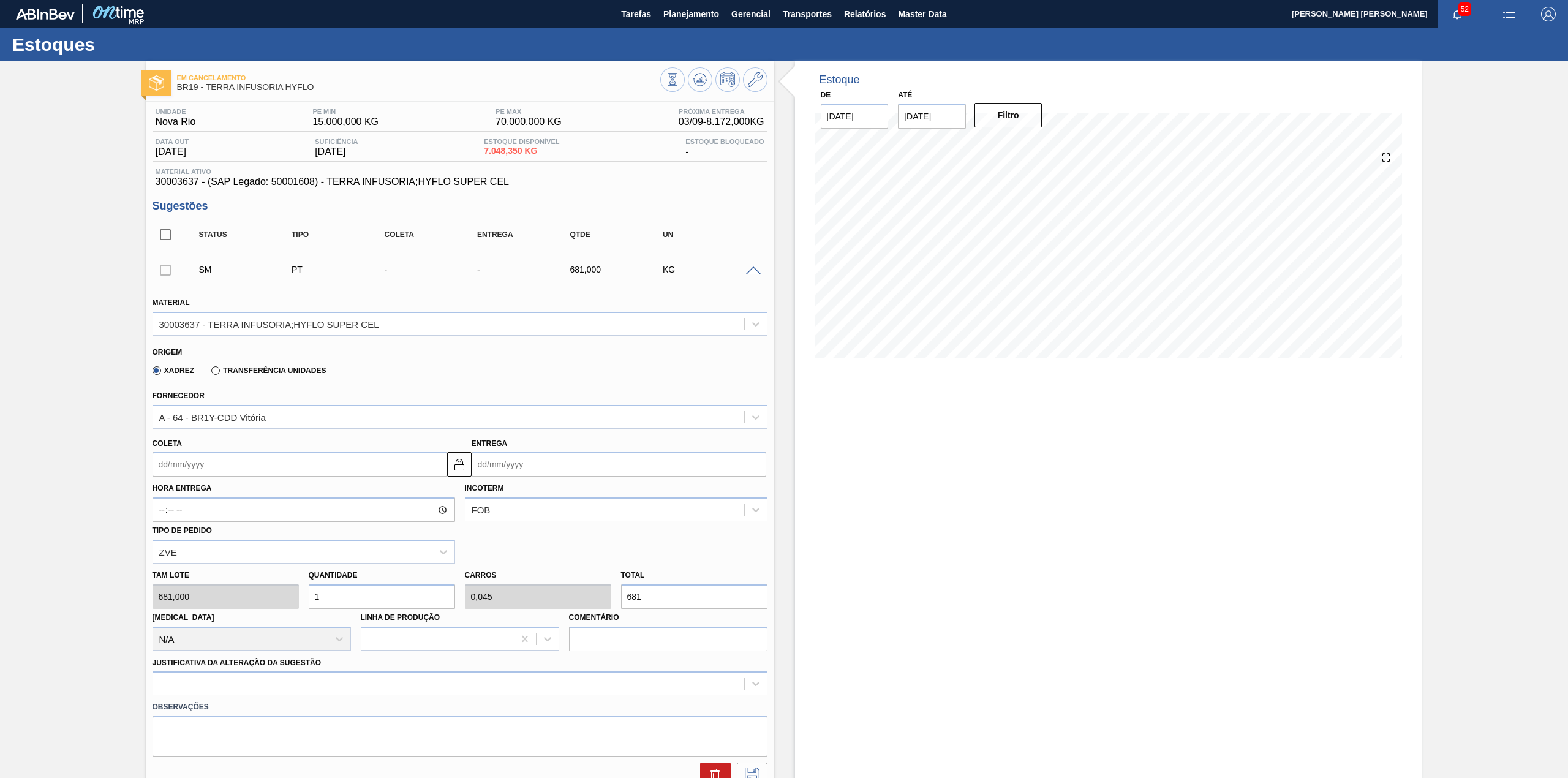
click at [346, 474] on input "Coleta" at bounding box center [299, 464] width 294 height 24
click at [259, 535] on div "5" at bounding box center [266, 533] width 17 height 17
type input "05/09/2025"
type input "08/09/2025"
click at [349, 591] on input "1" at bounding box center [382, 597] width 147 height 24
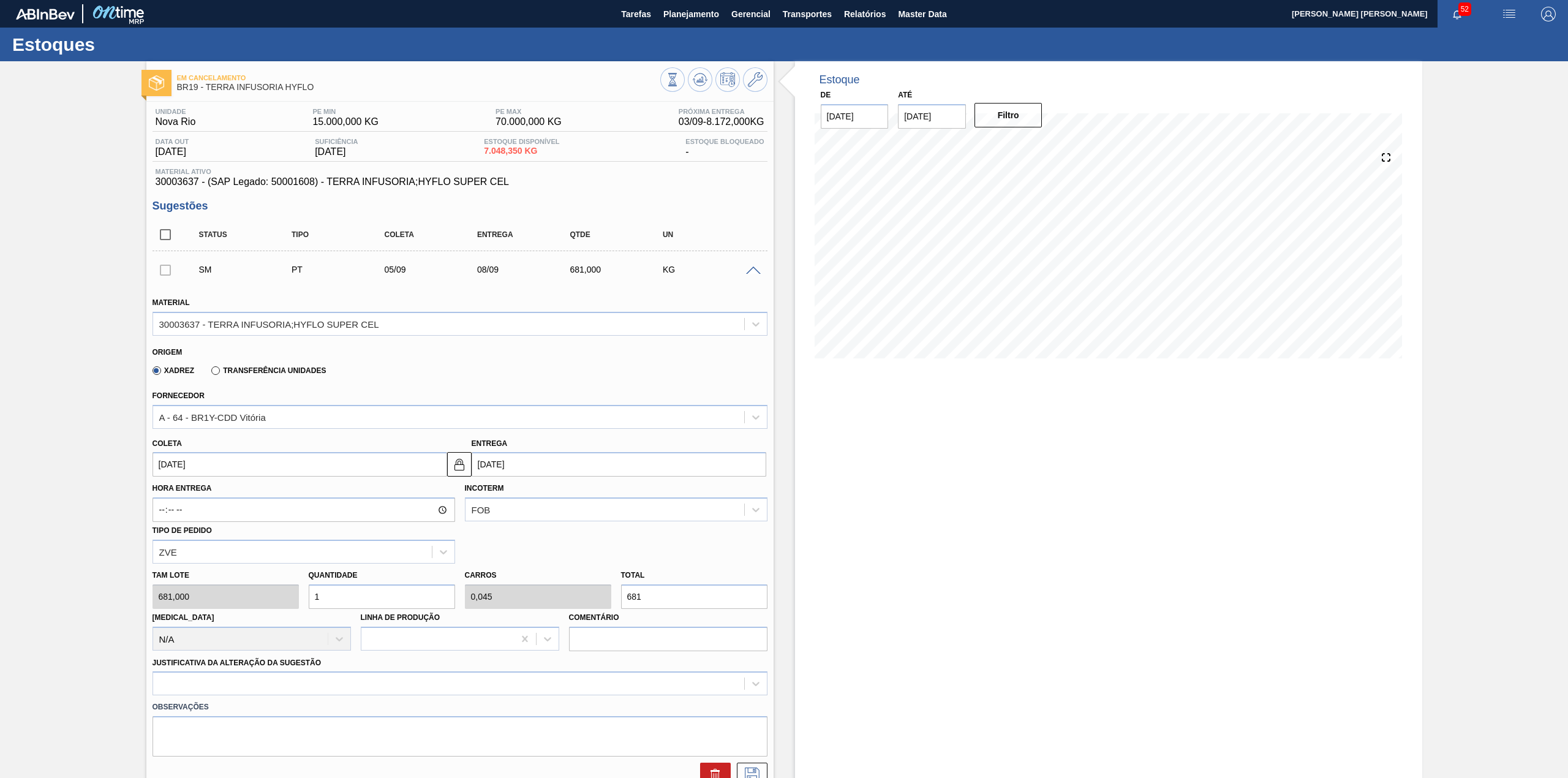
type input "12"
type input "0,545"
type input "8.172"
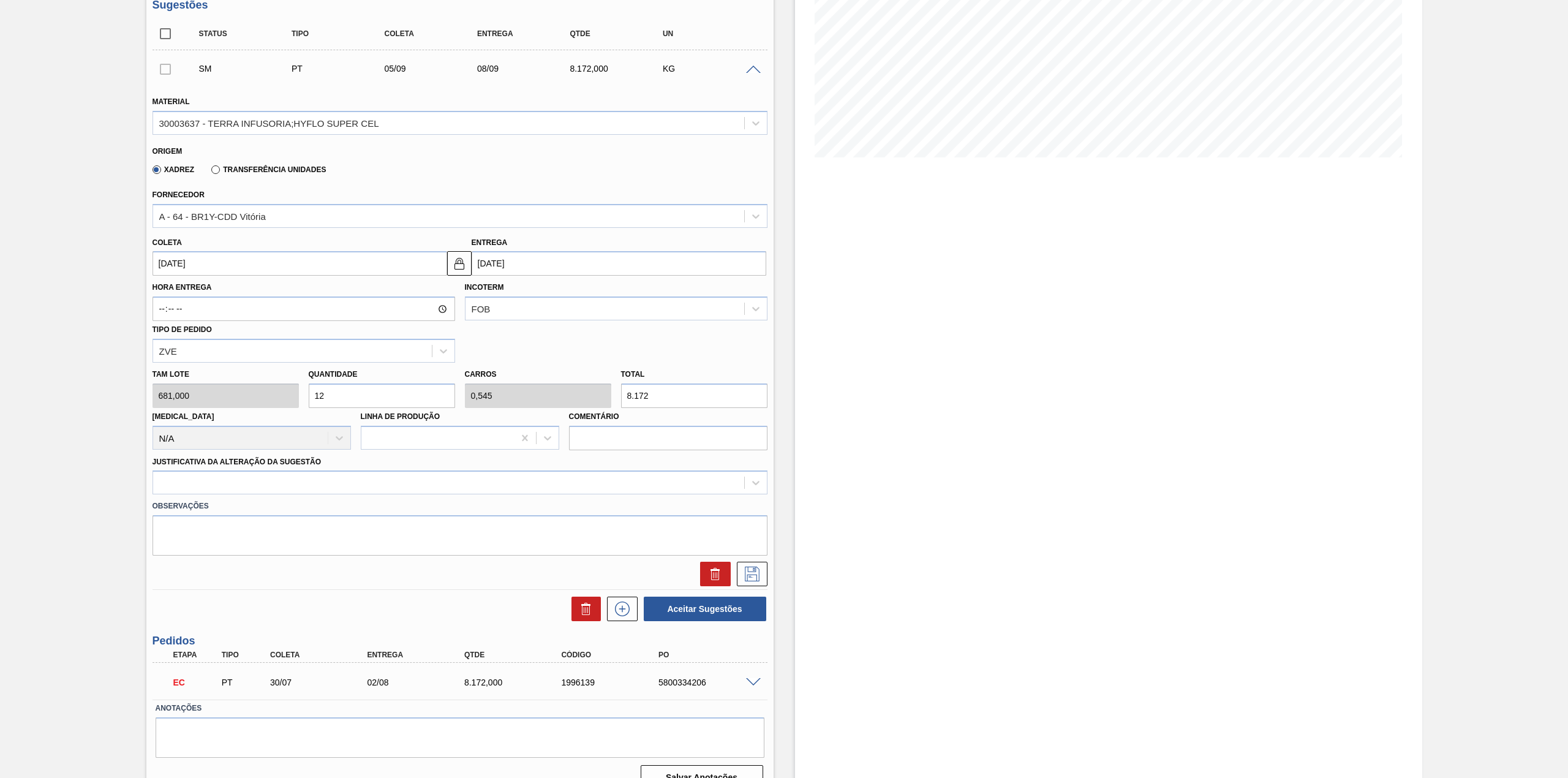
scroll to position [222, 0]
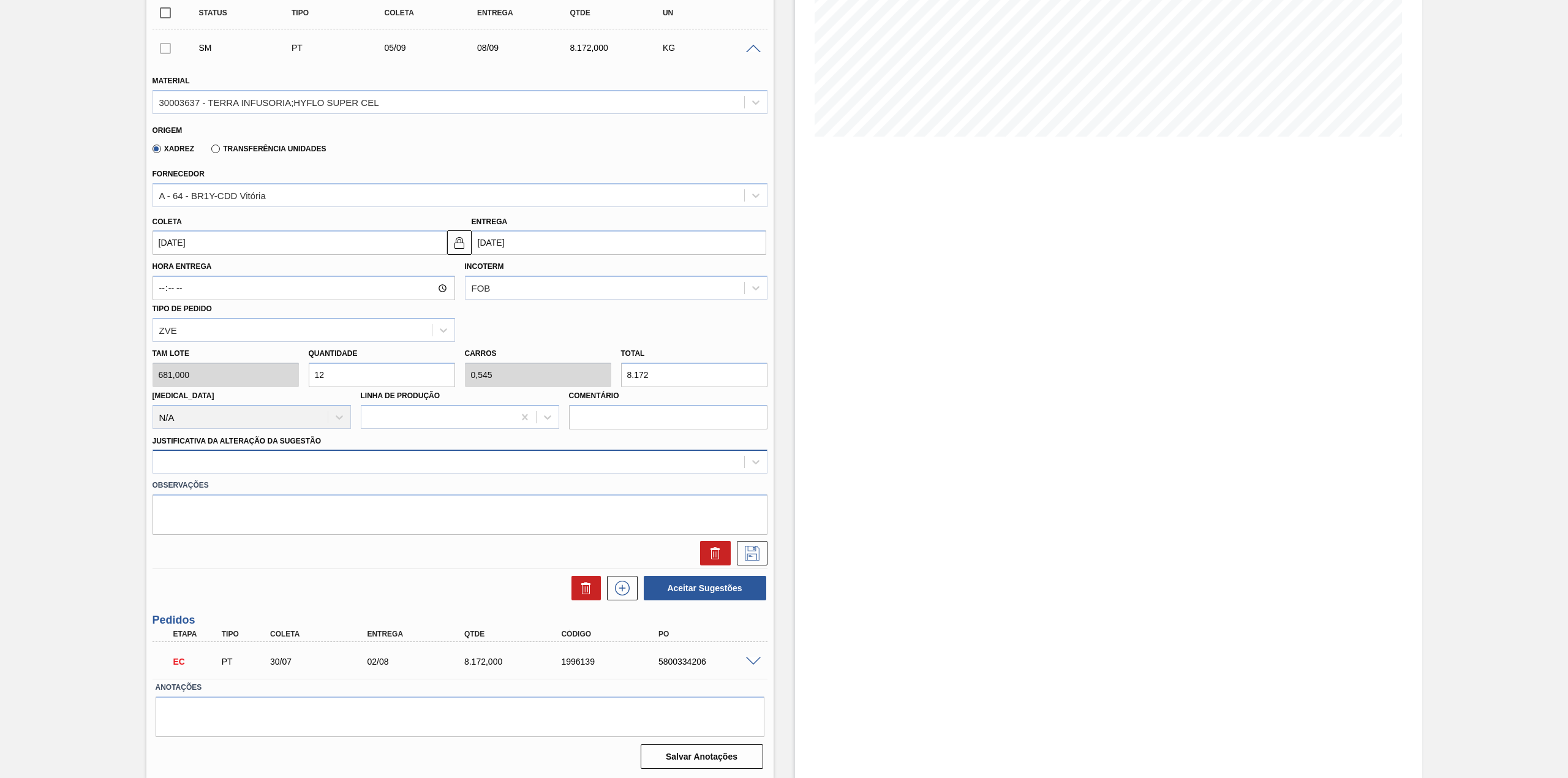
type input "12"
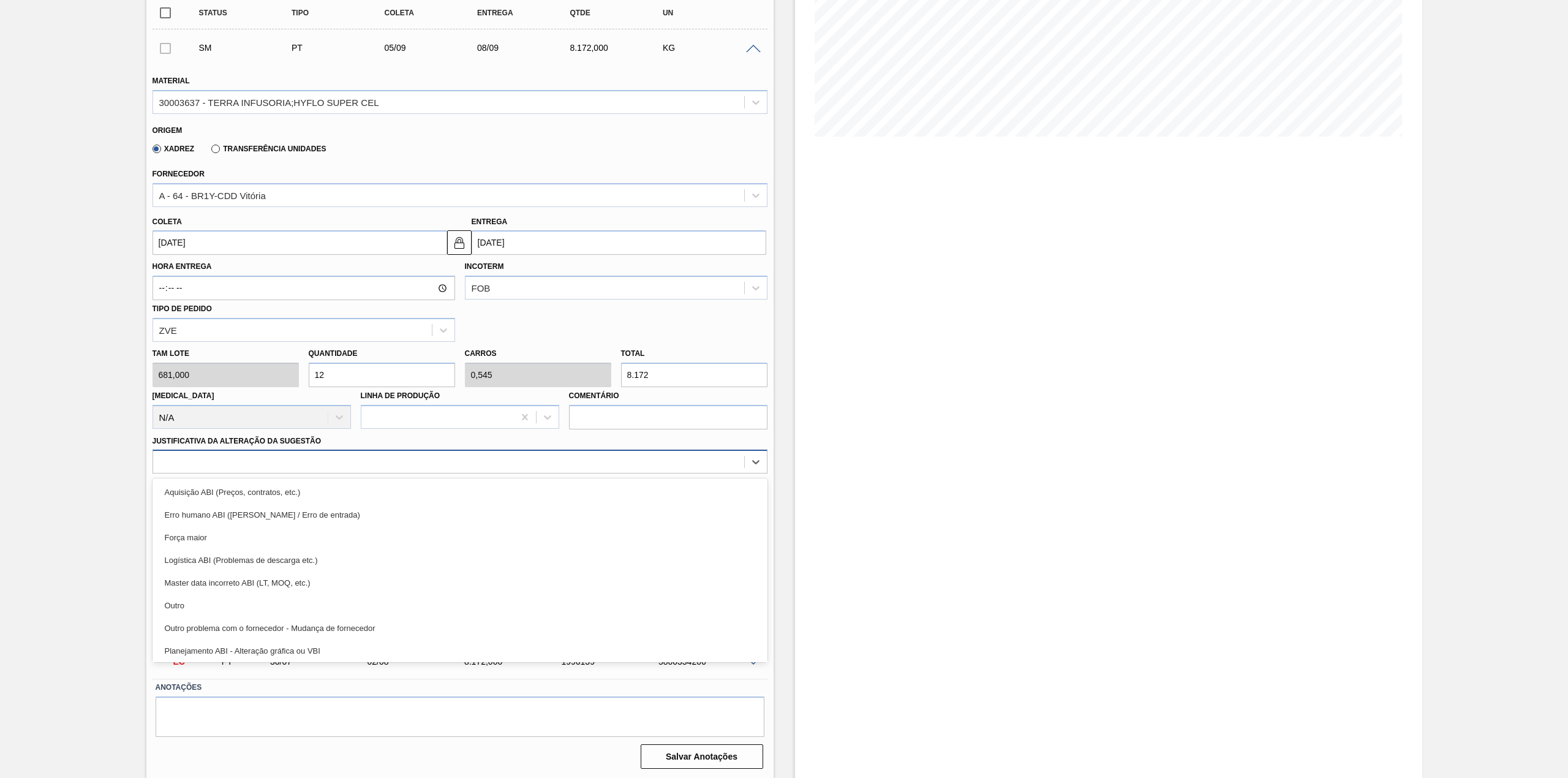
click at [318, 467] on div at bounding box center [448, 462] width 591 height 18
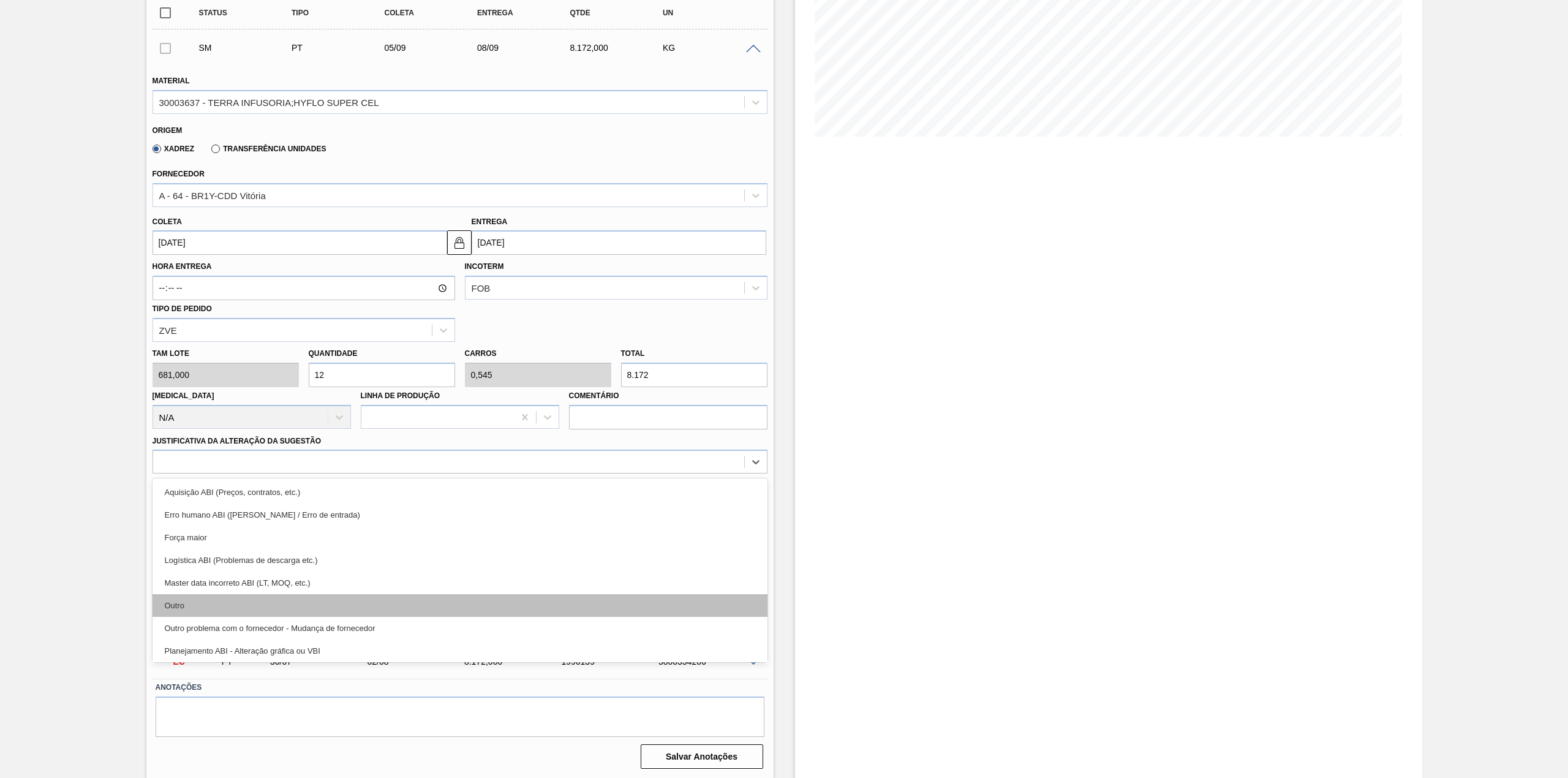
click at [231, 605] on div "Outro" at bounding box center [460, 605] width 615 height 23
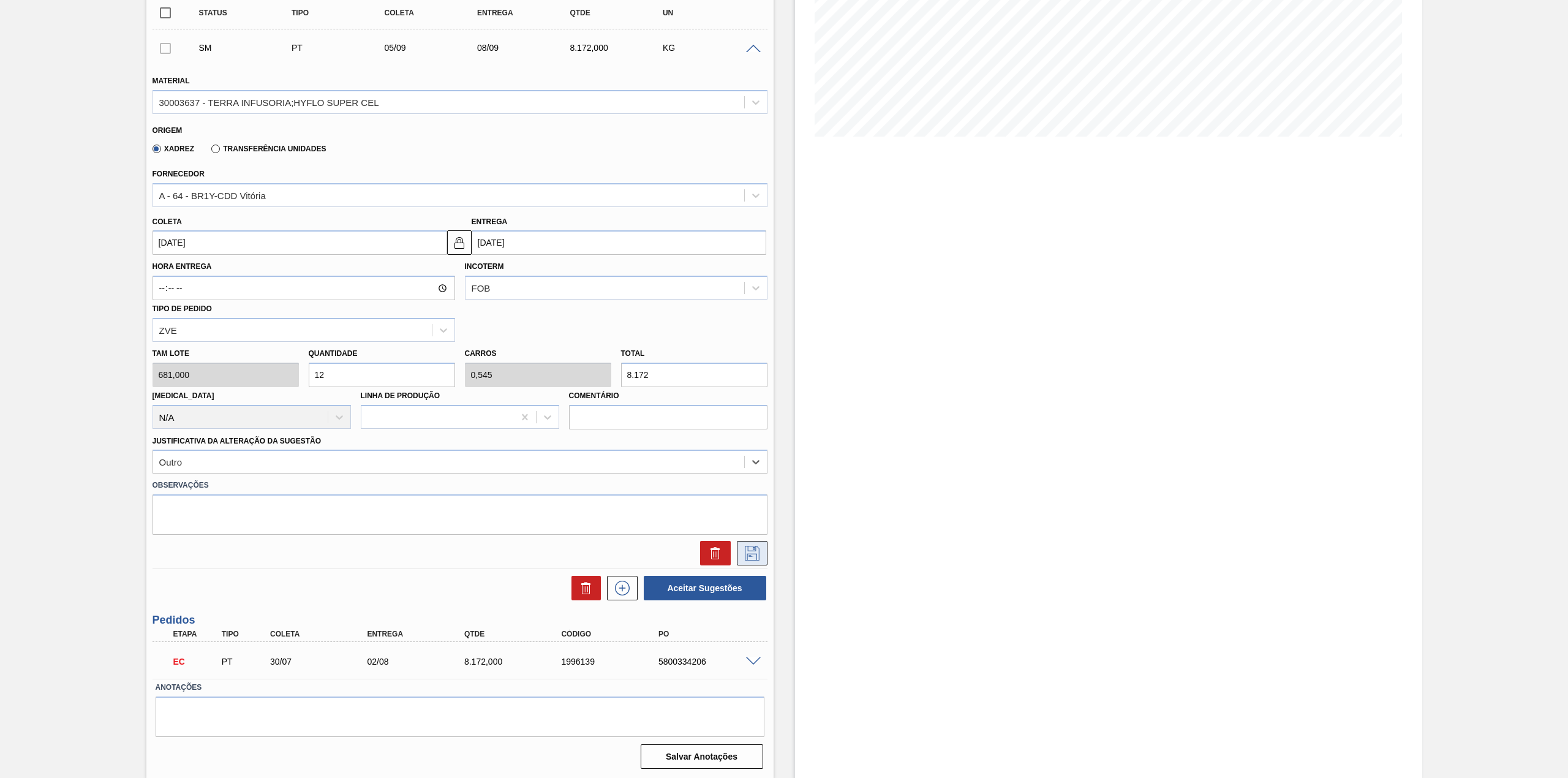
click at [757, 547] on icon at bounding box center [752, 553] width 19 height 15
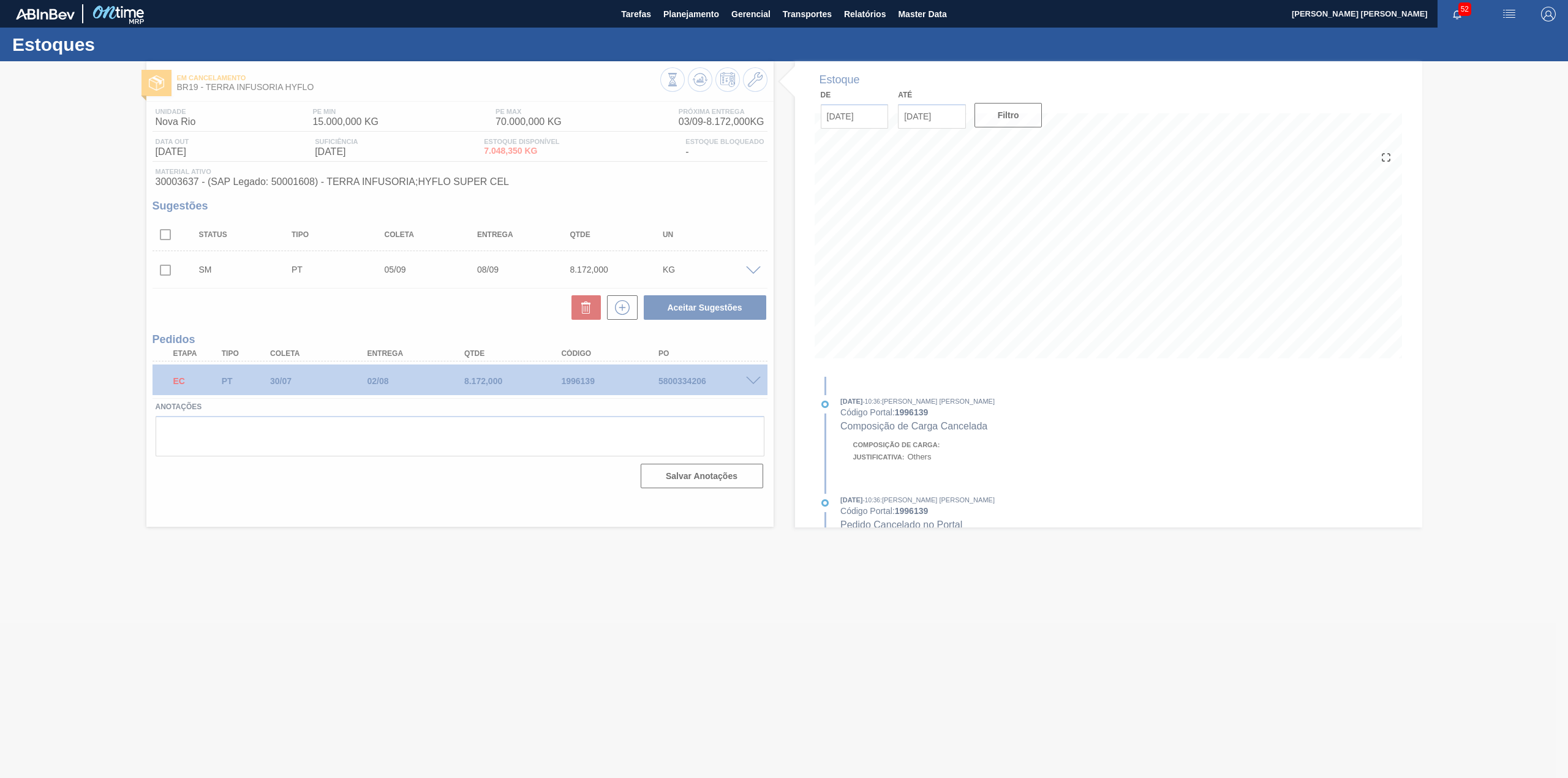
scroll to position [0, 0]
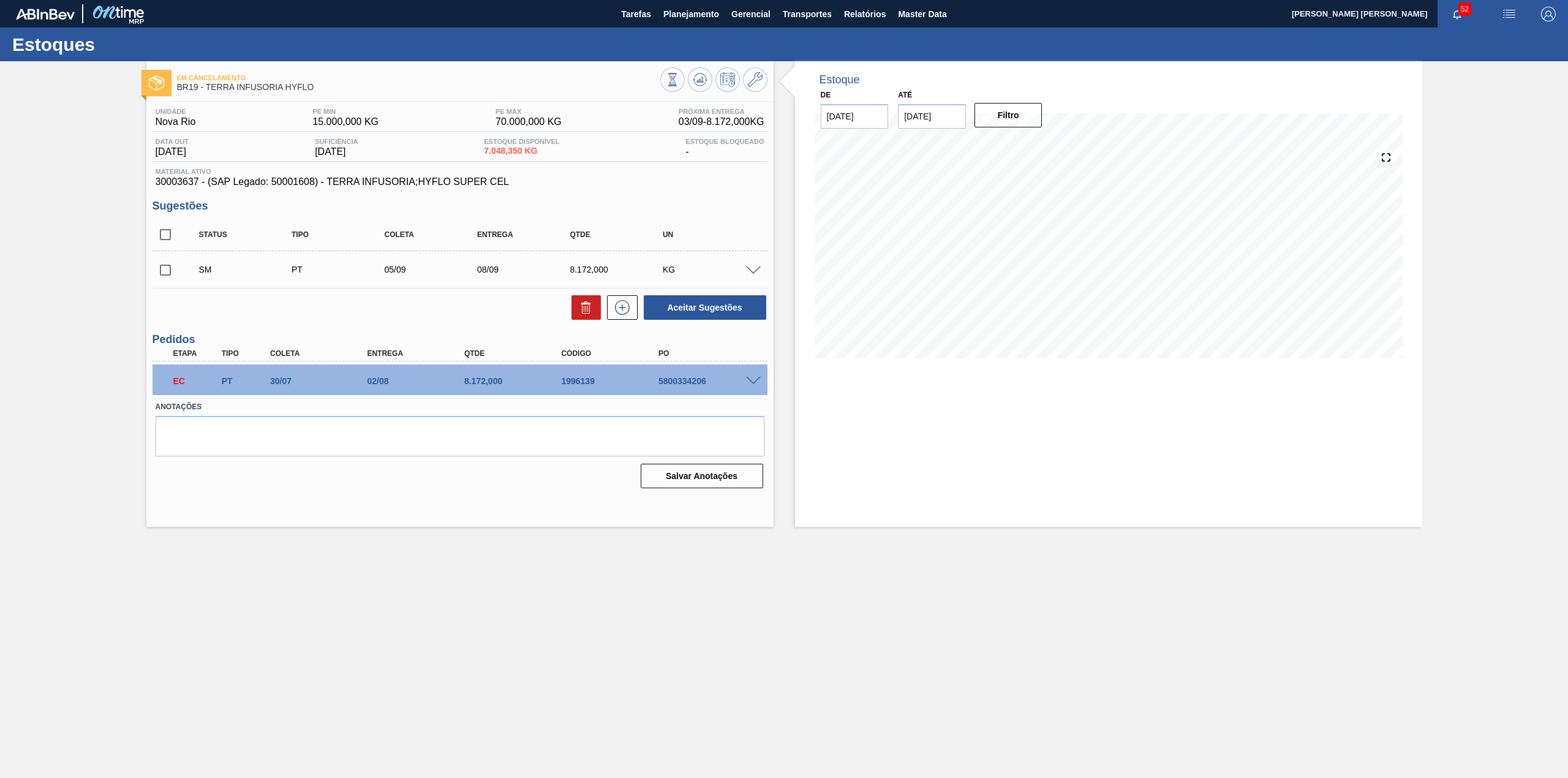
click at [170, 276] on input "checkbox" at bounding box center [165, 270] width 26 height 26
click at [672, 311] on button "Aceitar Sugestões" at bounding box center [705, 307] width 123 height 24
checkbox input "false"
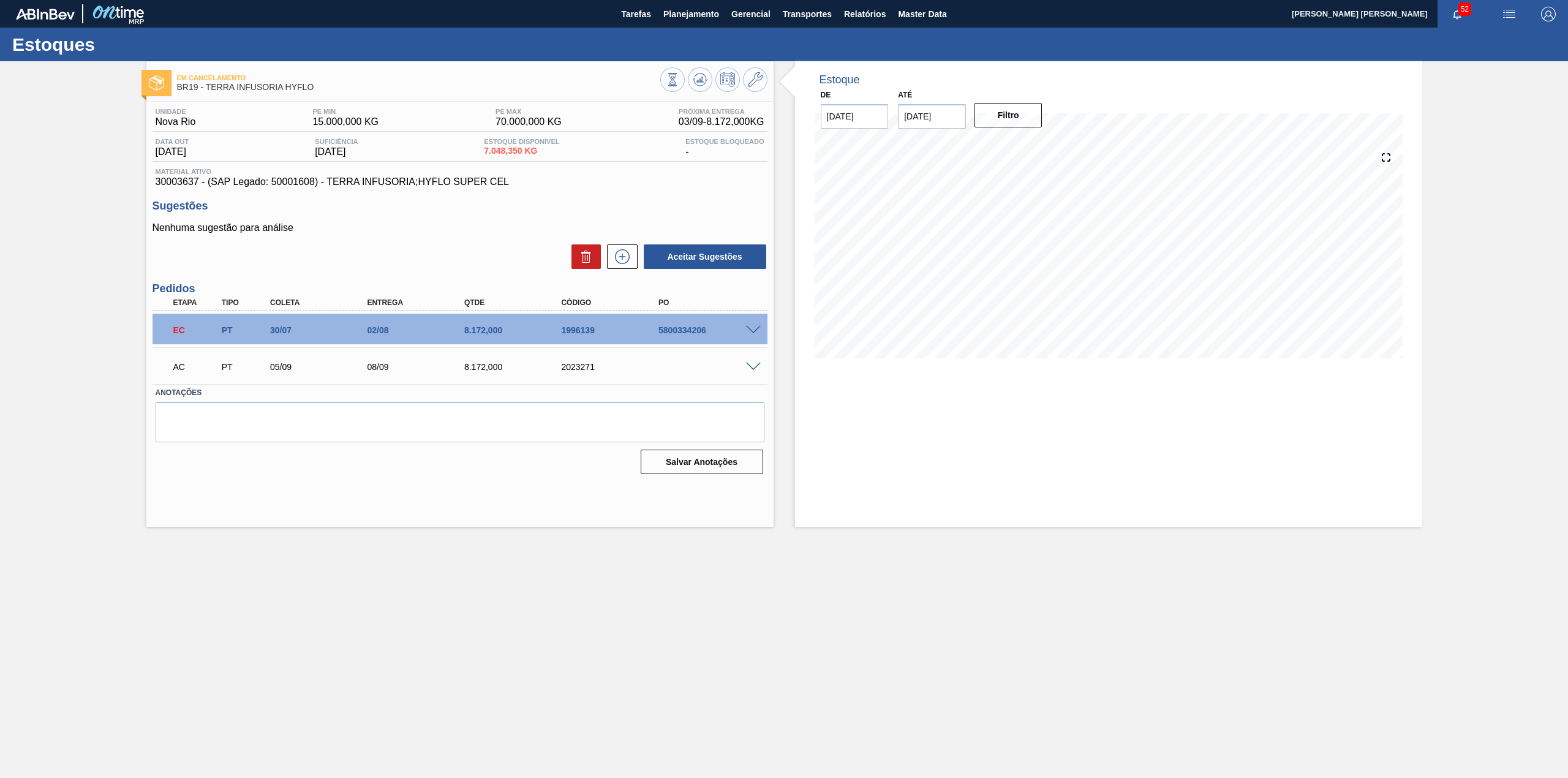
click at [748, 364] on span at bounding box center [753, 367] width 15 height 9
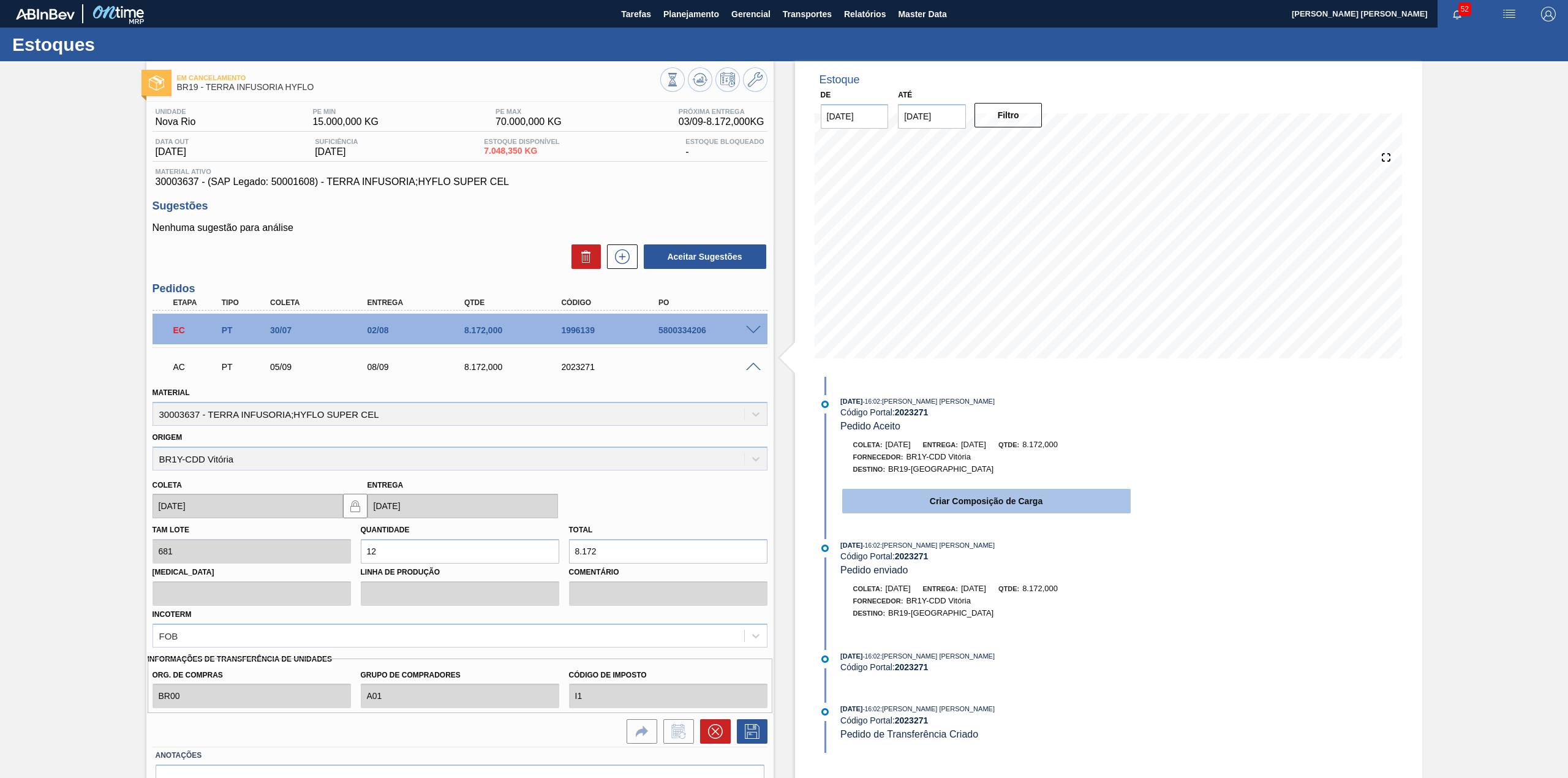
click at [927, 500] on button "Criar Composição de Carga" at bounding box center [987, 501] width 289 height 24
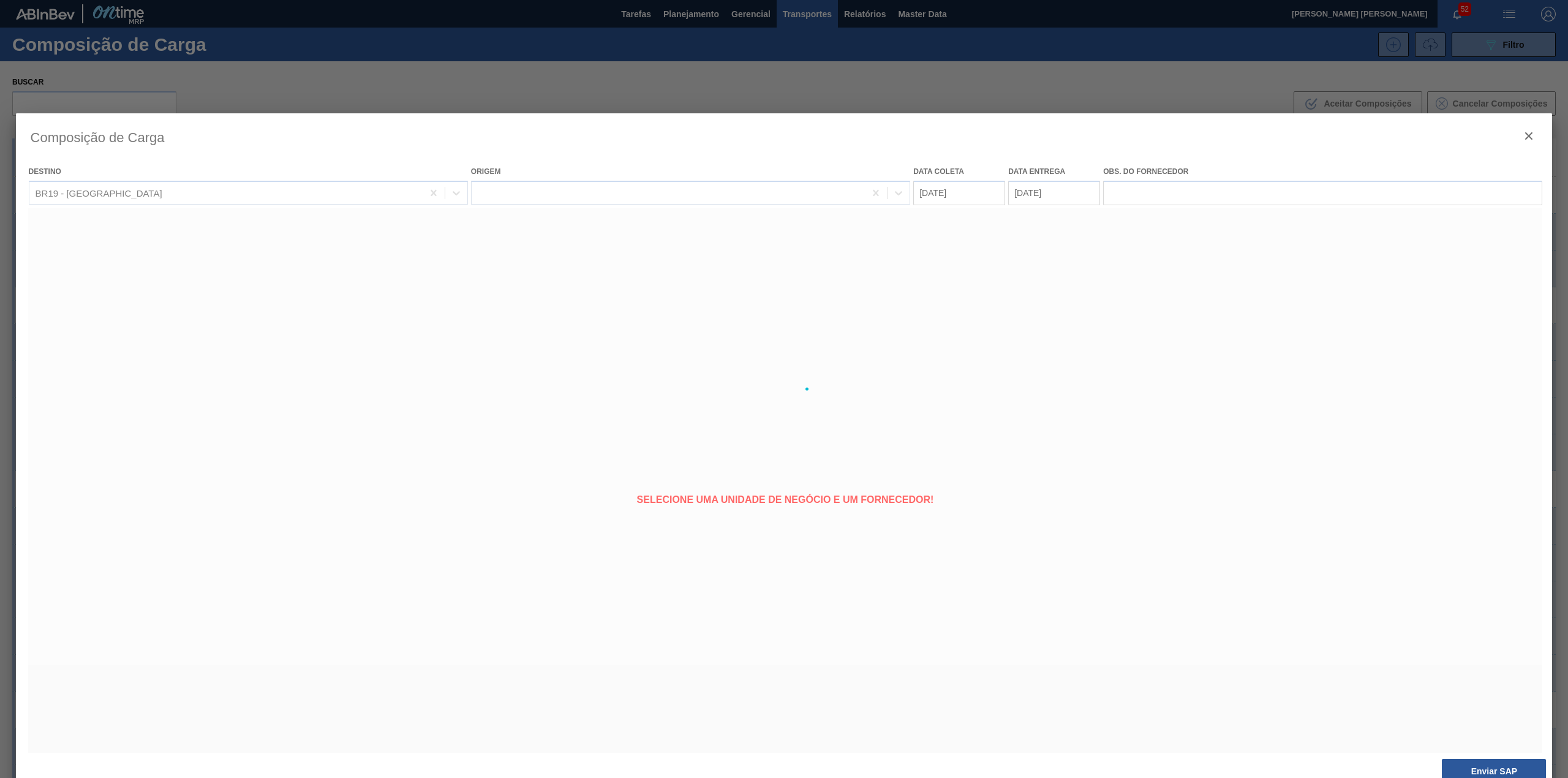
type coleta "[DATE]"
type entrega "[DATE]"
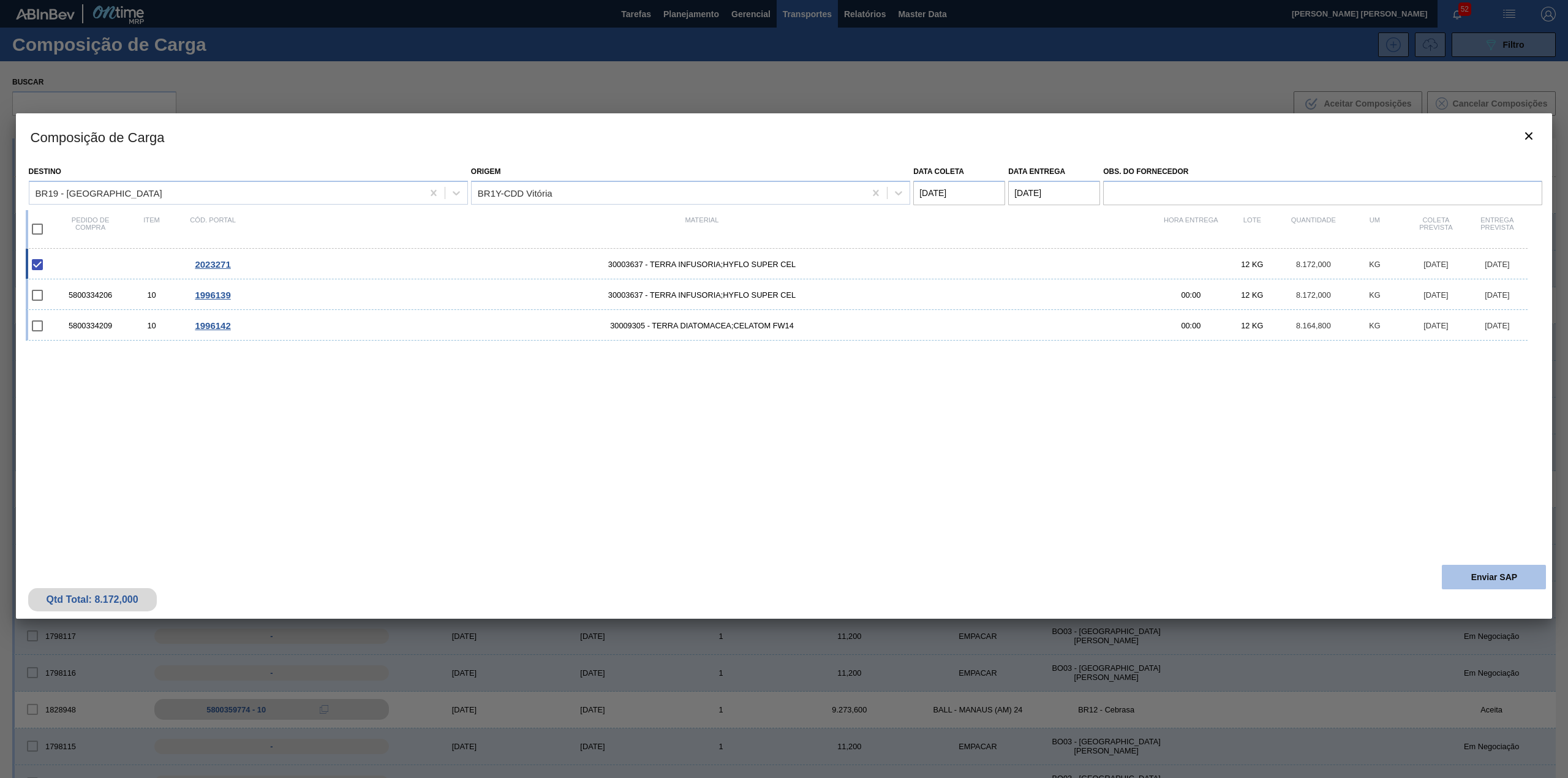
click at [1508, 576] on button "Enviar SAP" at bounding box center [1493, 576] width 104 height 24
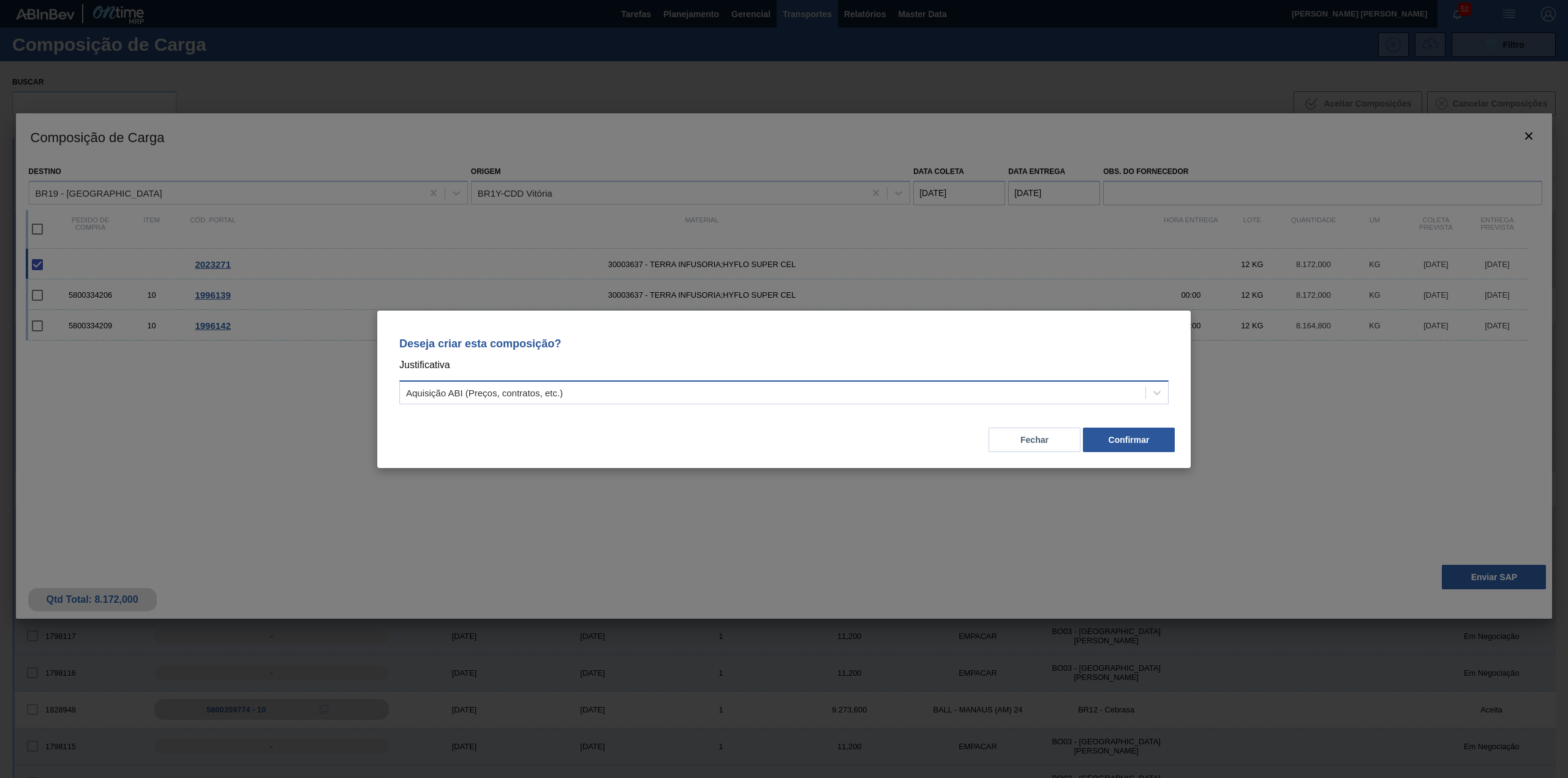
drag, startPoint x: 721, startPoint y: 377, endPoint x: 710, endPoint y: 389, distance: 16.3
click at [719, 377] on div "Deseja criar esta composição? Justificativa Aquisição ABI (Preços, contratos, e…" at bounding box center [784, 368] width 784 height 86
click at [709, 389] on div "Aquisição ABI (Preços, contratos, etc.)" at bounding box center [772, 393] width 746 height 18
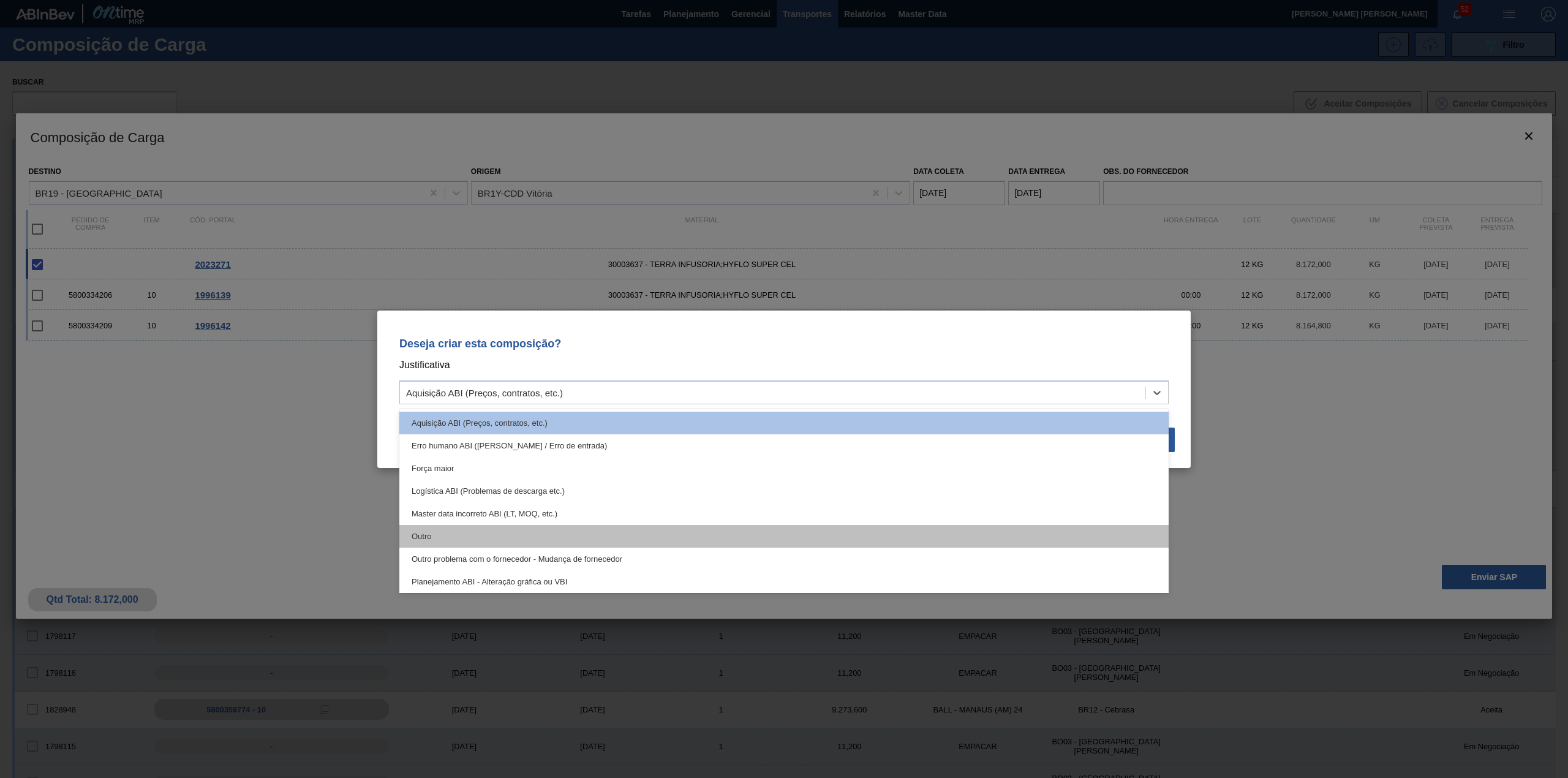
click at [559, 533] on div "Outro" at bounding box center [784, 536] width 769 height 23
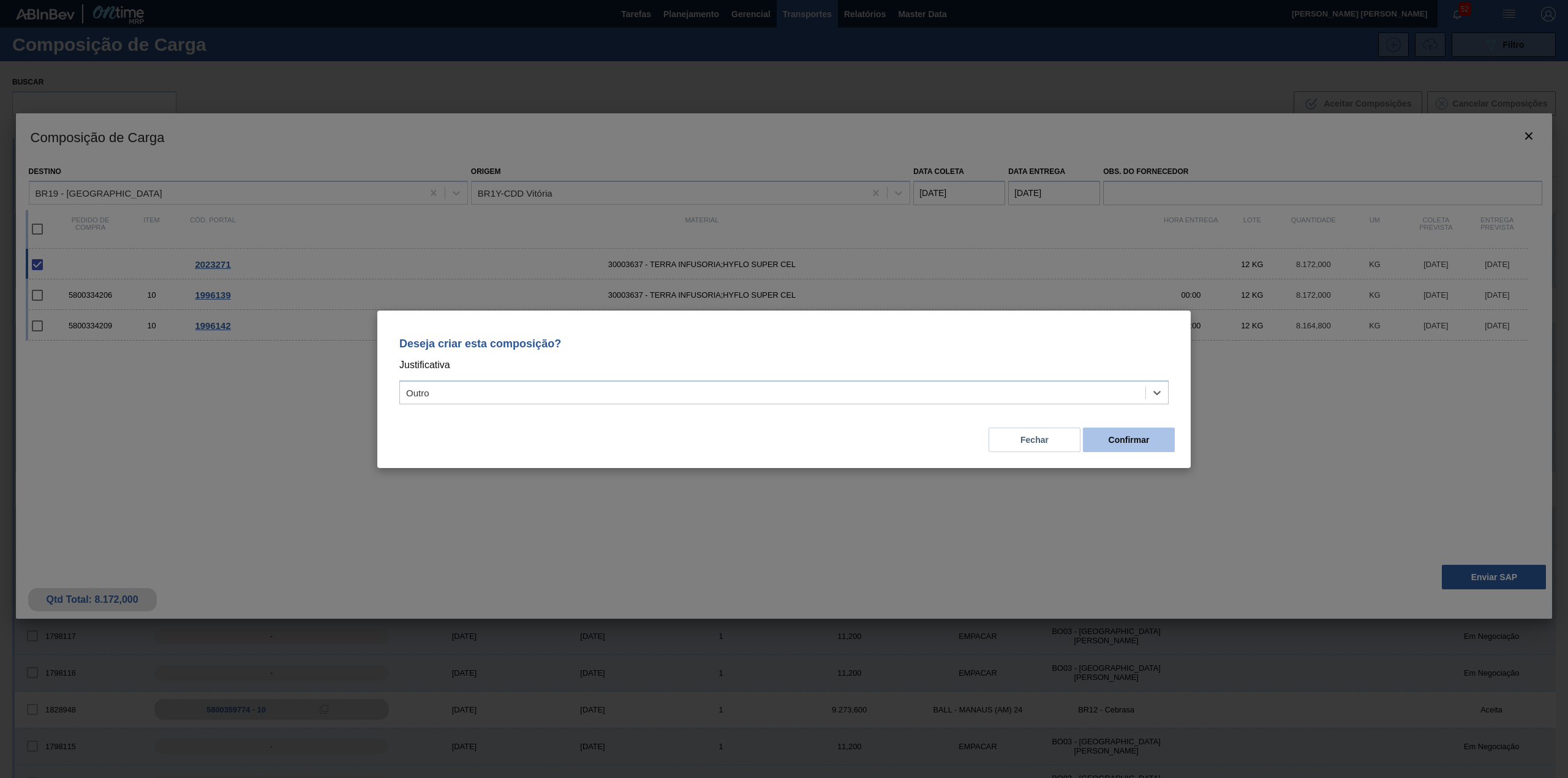
click at [1161, 436] on button "Confirmar" at bounding box center [1129, 439] width 92 height 24
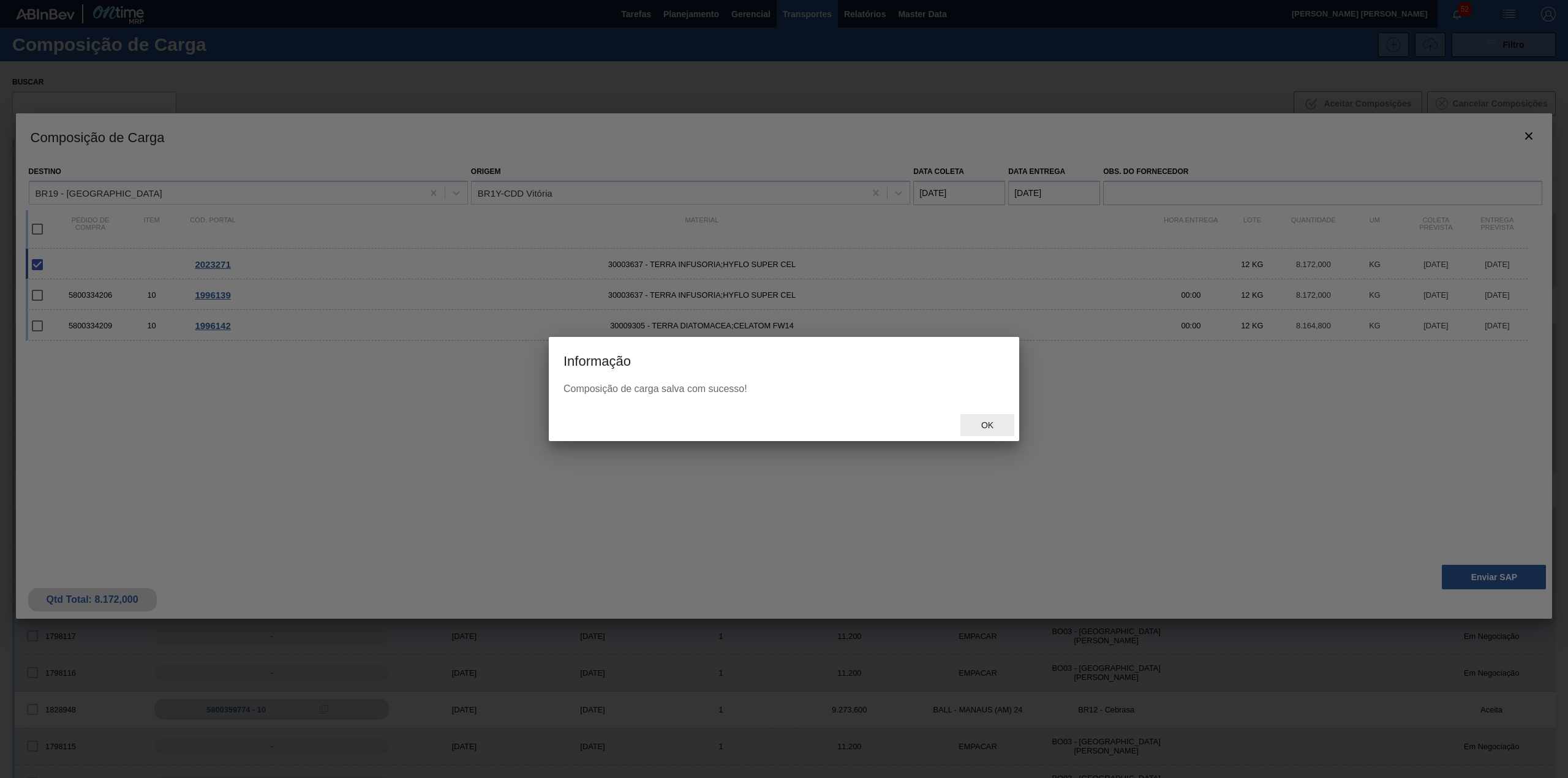
click at [988, 422] on span "Ok" at bounding box center [988, 425] width 32 height 10
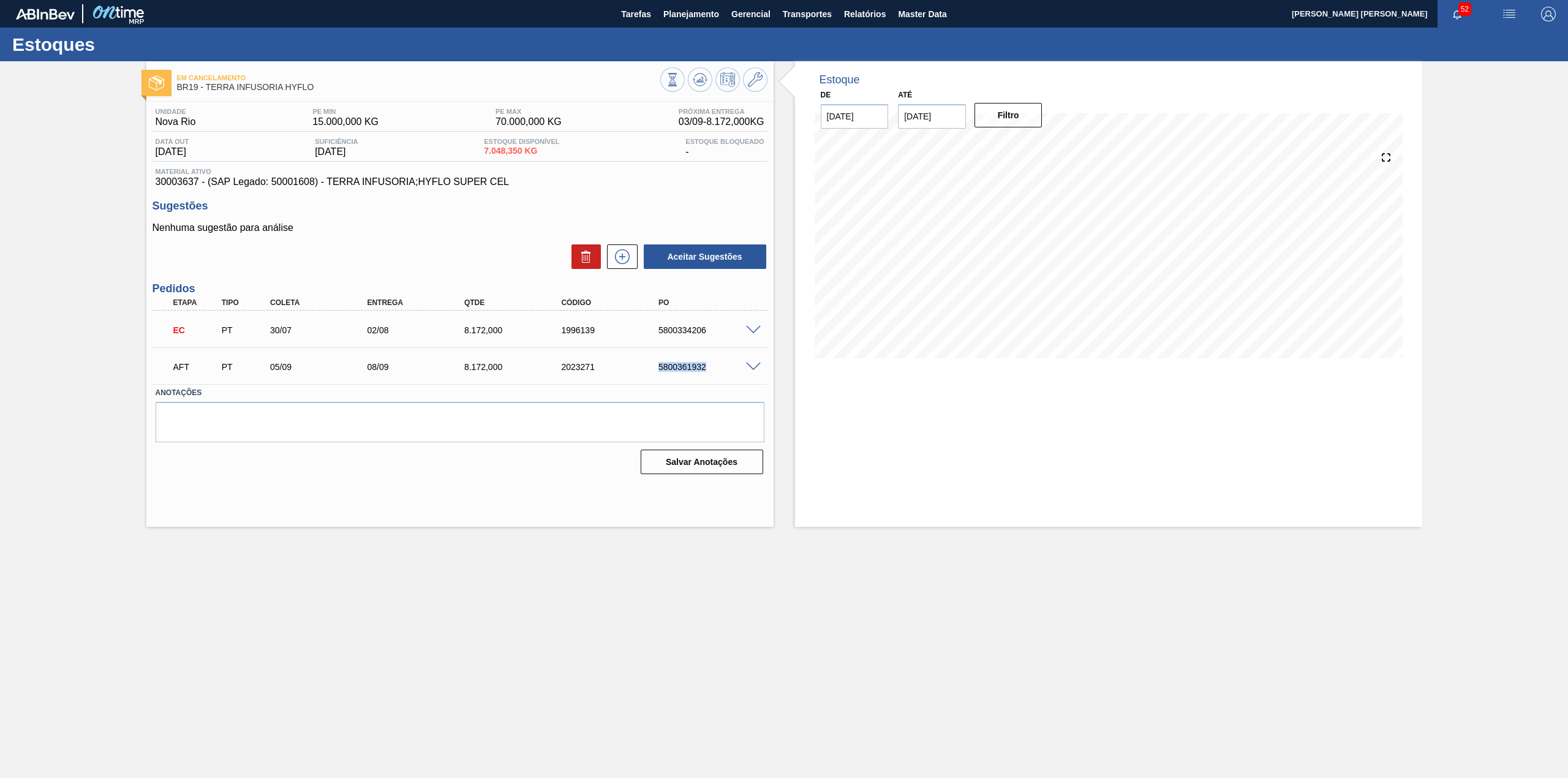
drag, startPoint x: 657, startPoint y: 371, endPoint x: 709, endPoint y: 377, distance: 52.3
click at [709, 377] on div "AFT PT 05/09 08/09 8.172,000 2023271 5800361932" at bounding box center [456, 365] width 583 height 24
copy div "5800361932"
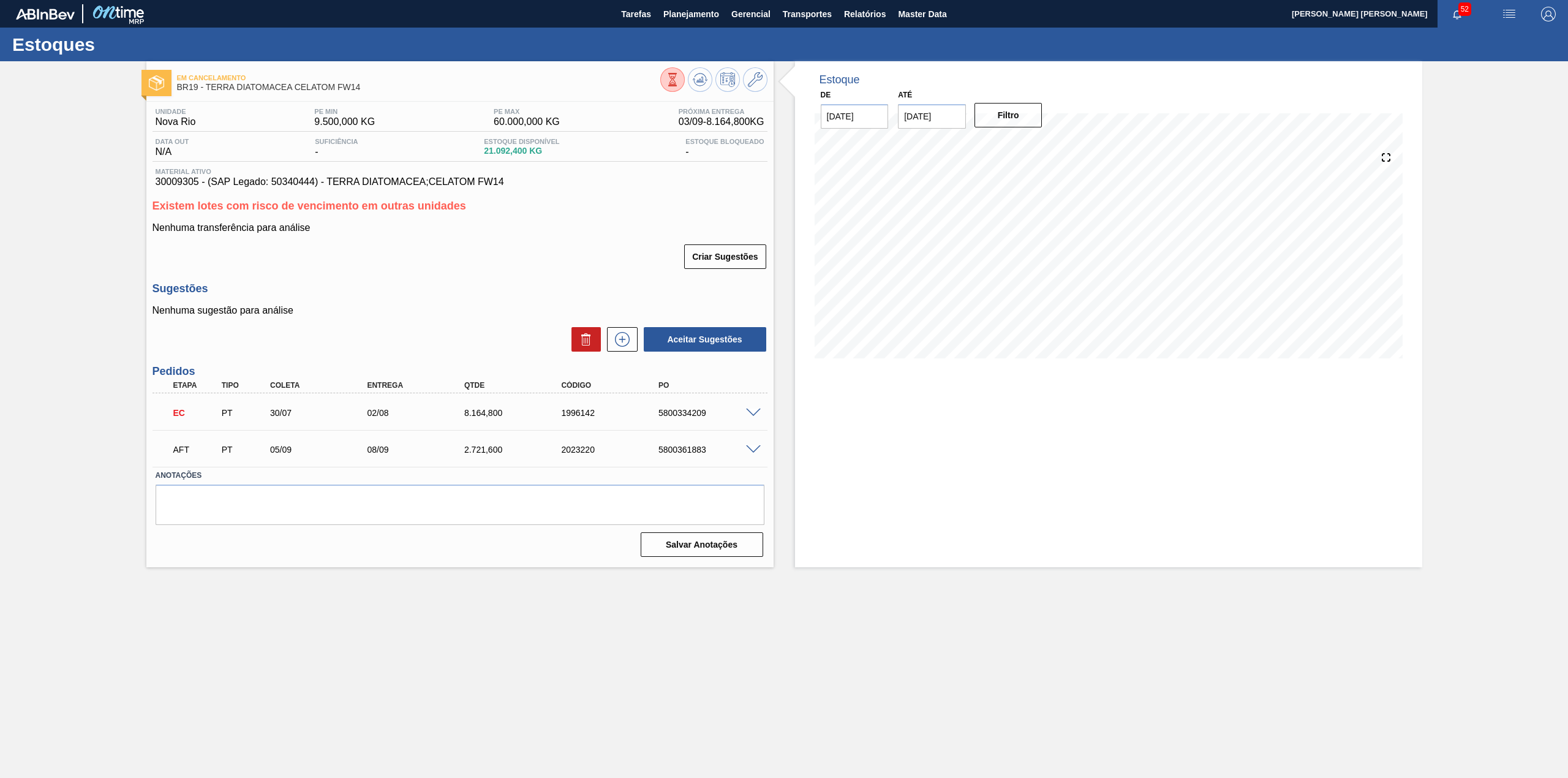
click at [761, 448] on div at bounding box center [755, 448] width 24 height 9
click at [758, 450] on span at bounding box center [753, 449] width 15 height 9
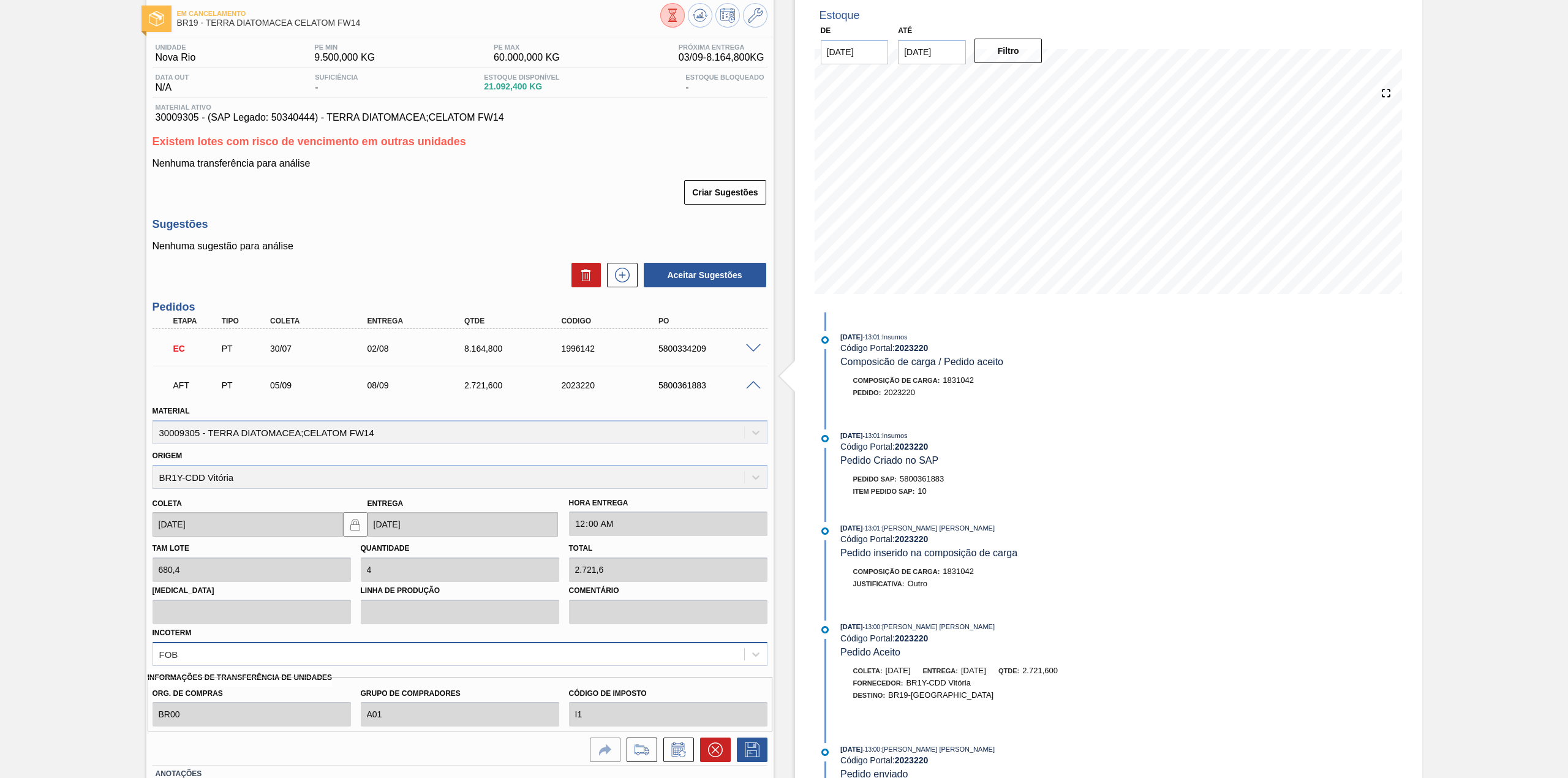
scroll to position [152, 0]
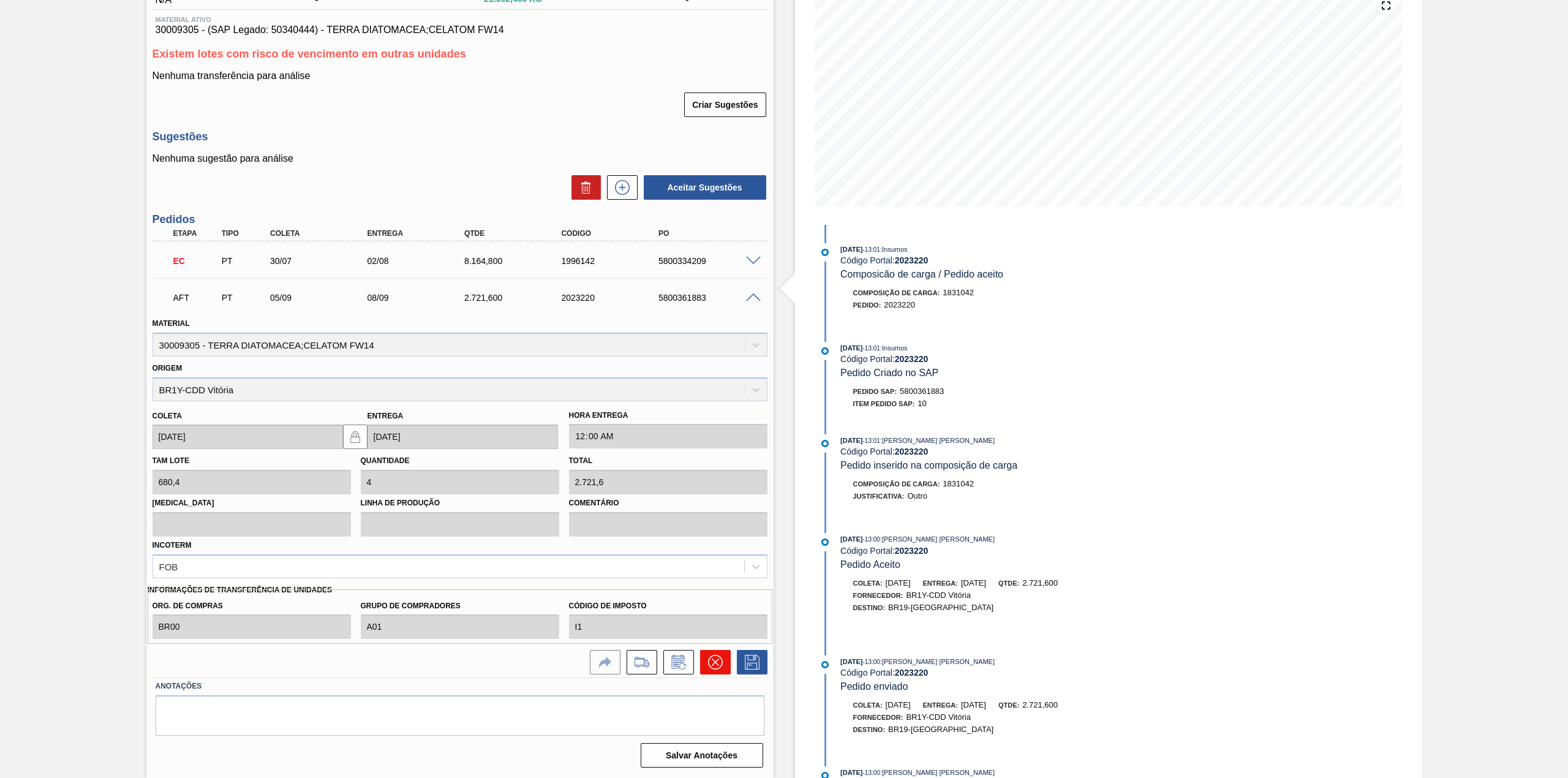
click at [712, 656] on icon at bounding box center [715, 662] width 15 height 15
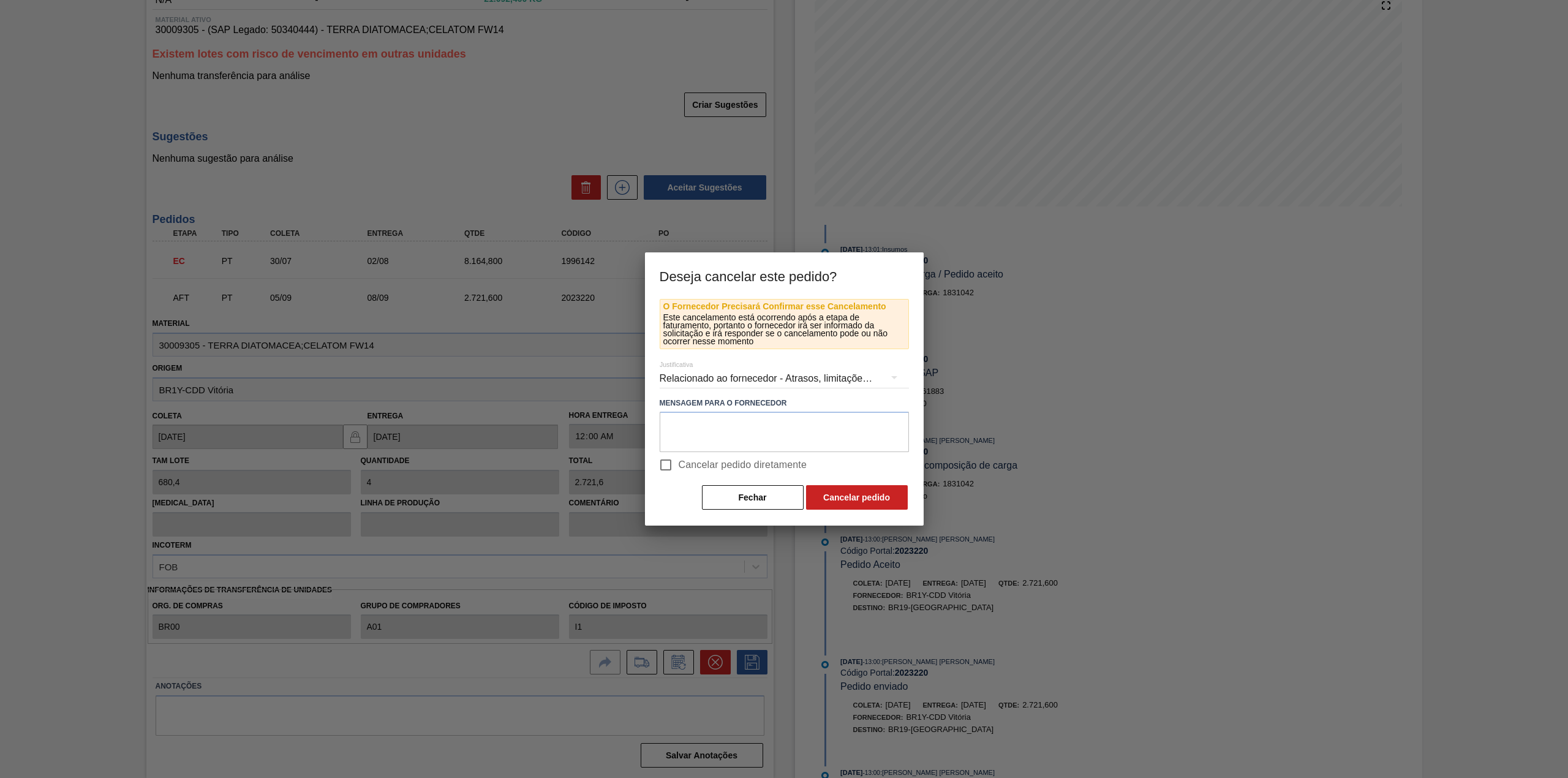
click at [677, 461] on input "Cancelar pedido diretamente" at bounding box center [666, 465] width 26 height 26
checkbox input "true"
click at [858, 490] on button "Cancelar pedido" at bounding box center [857, 497] width 102 height 24
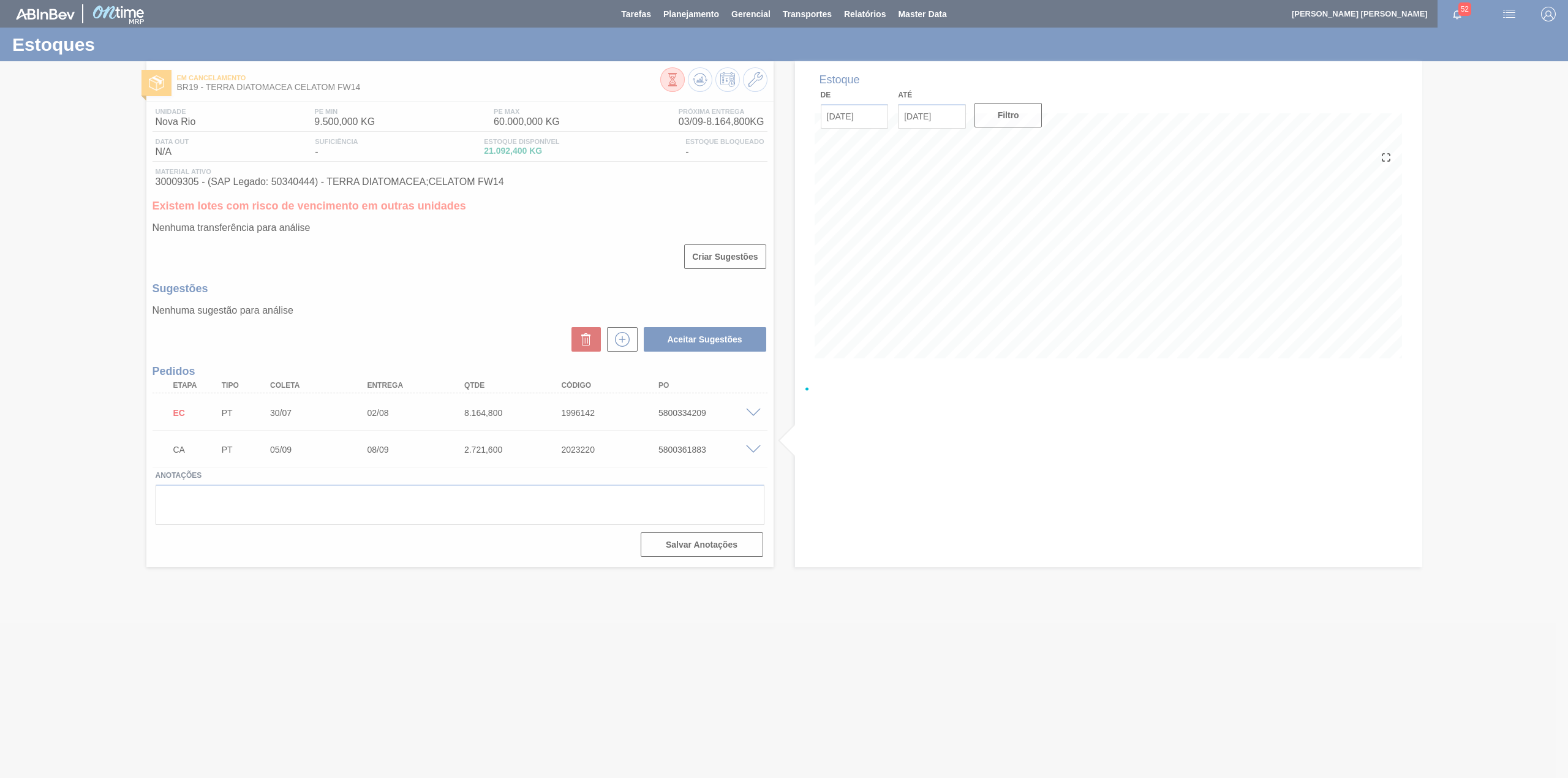
scroll to position [0, 0]
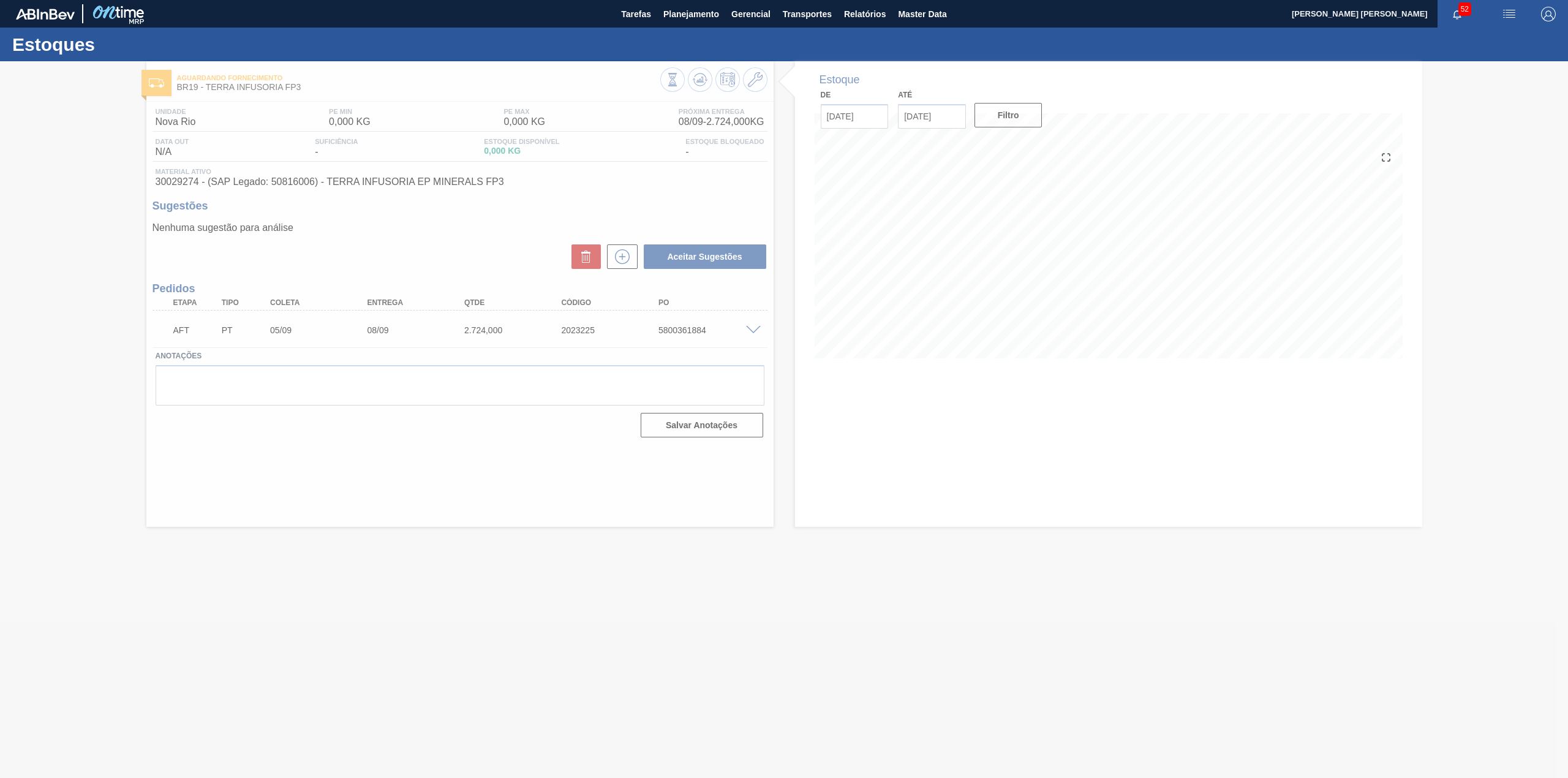
click at [751, 325] on div at bounding box center [784, 419] width 1568 height 717
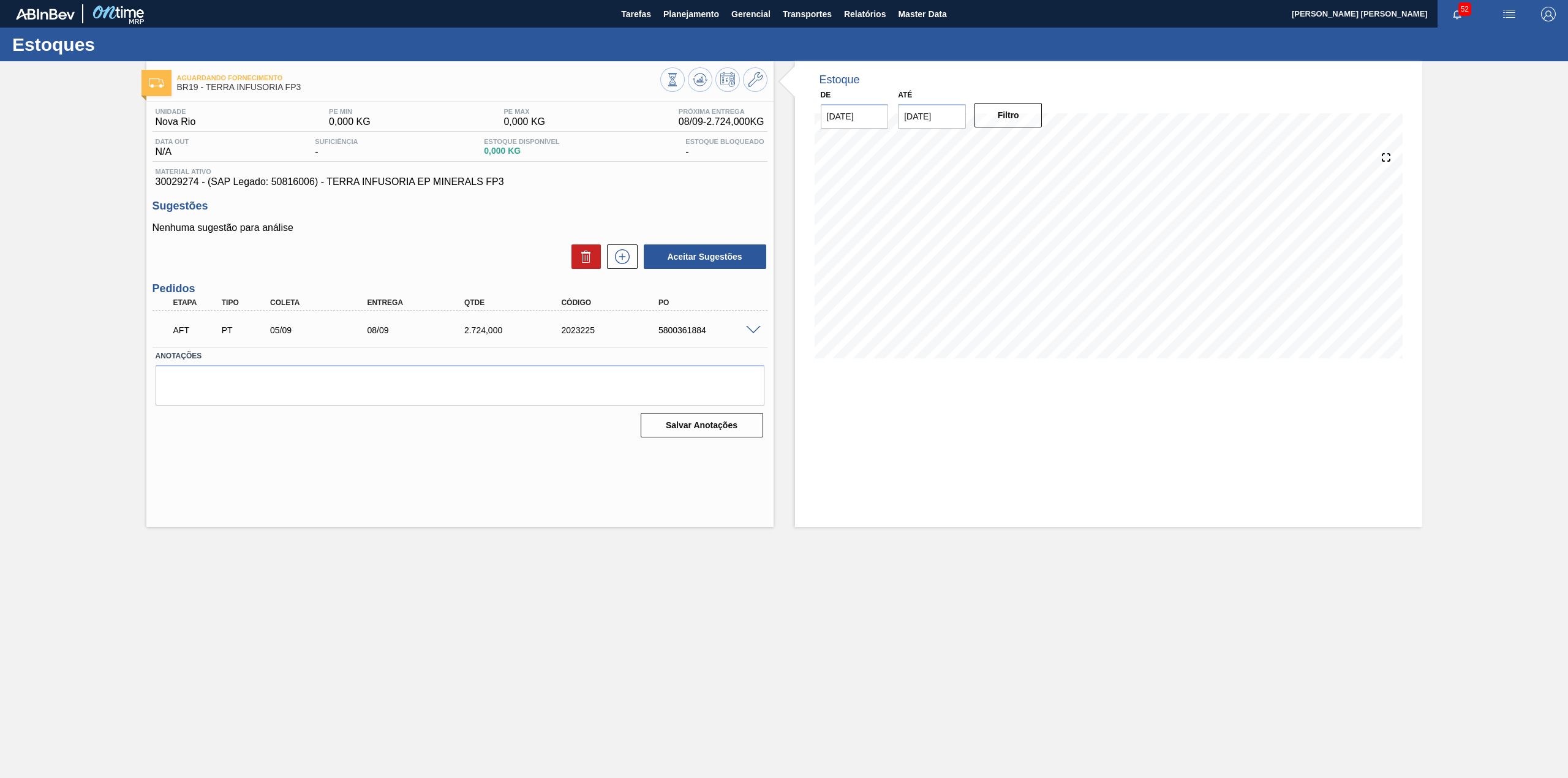
click at [752, 328] on span at bounding box center [753, 330] width 15 height 9
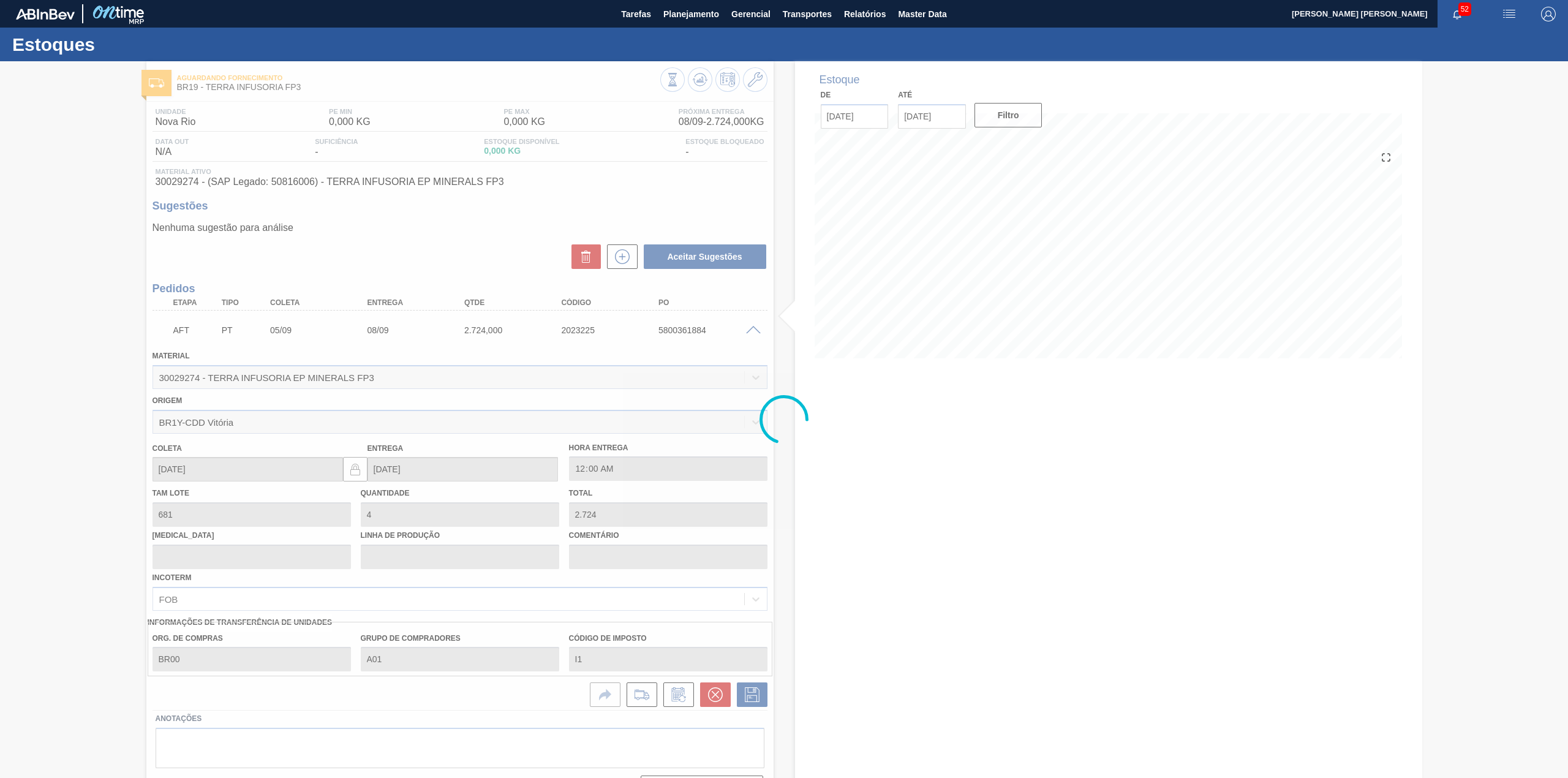
click at [710, 689] on div at bounding box center [784, 419] width 1568 height 717
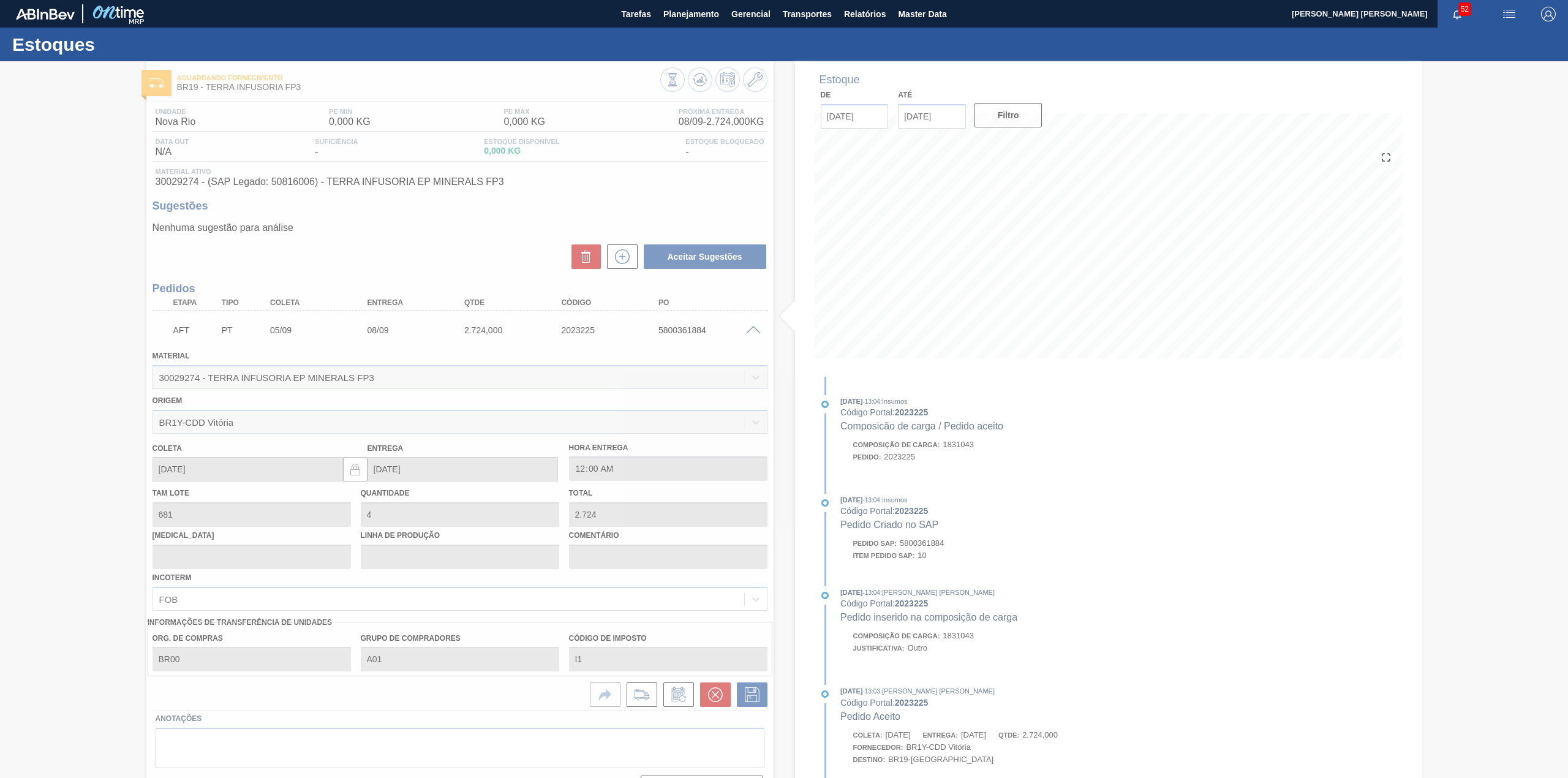
click at [713, 692] on div at bounding box center [784, 419] width 1568 height 717
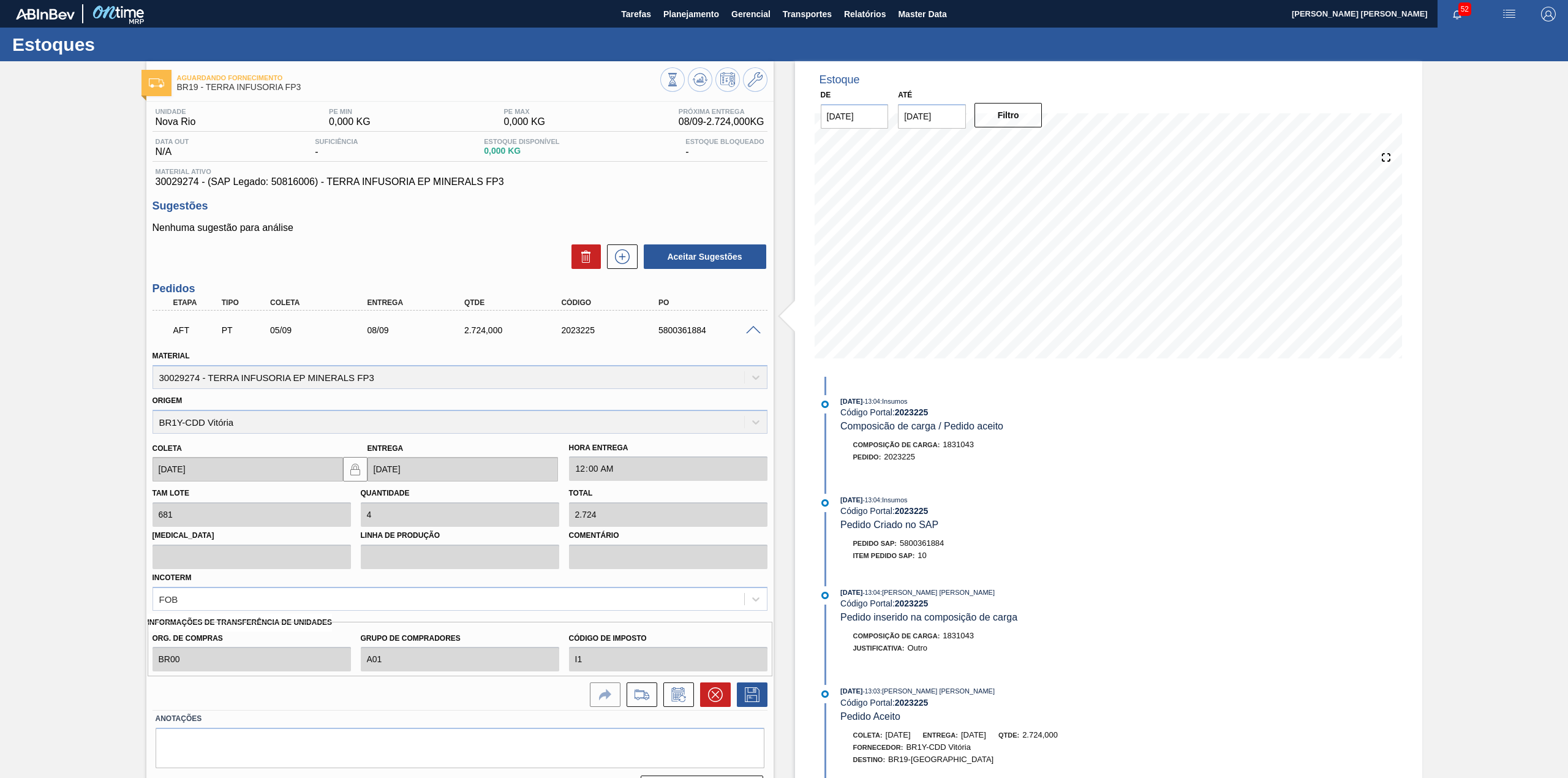
click at [713, 692] on icon at bounding box center [715, 694] width 15 height 15
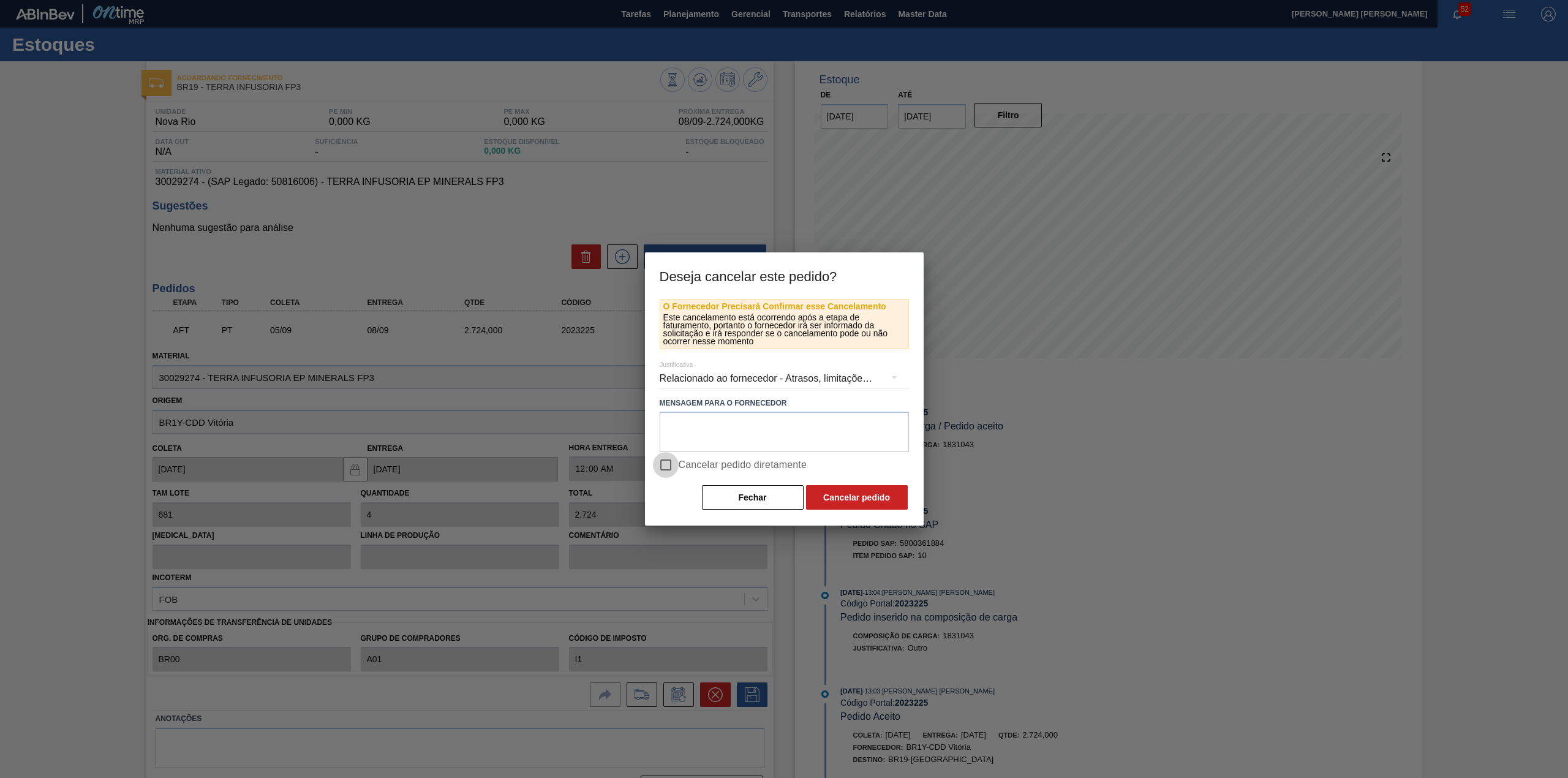
click at [668, 464] on input "Cancelar pedido diretamente" at bounding box center [666, 465] width 26 height 26
checkbox input "true"
click at [855, 491] on button "Cancelar pedido" at bounding box center [857, 497] width 102 height 24
